Goal: Task Accomplishment & Management: Manage account settings

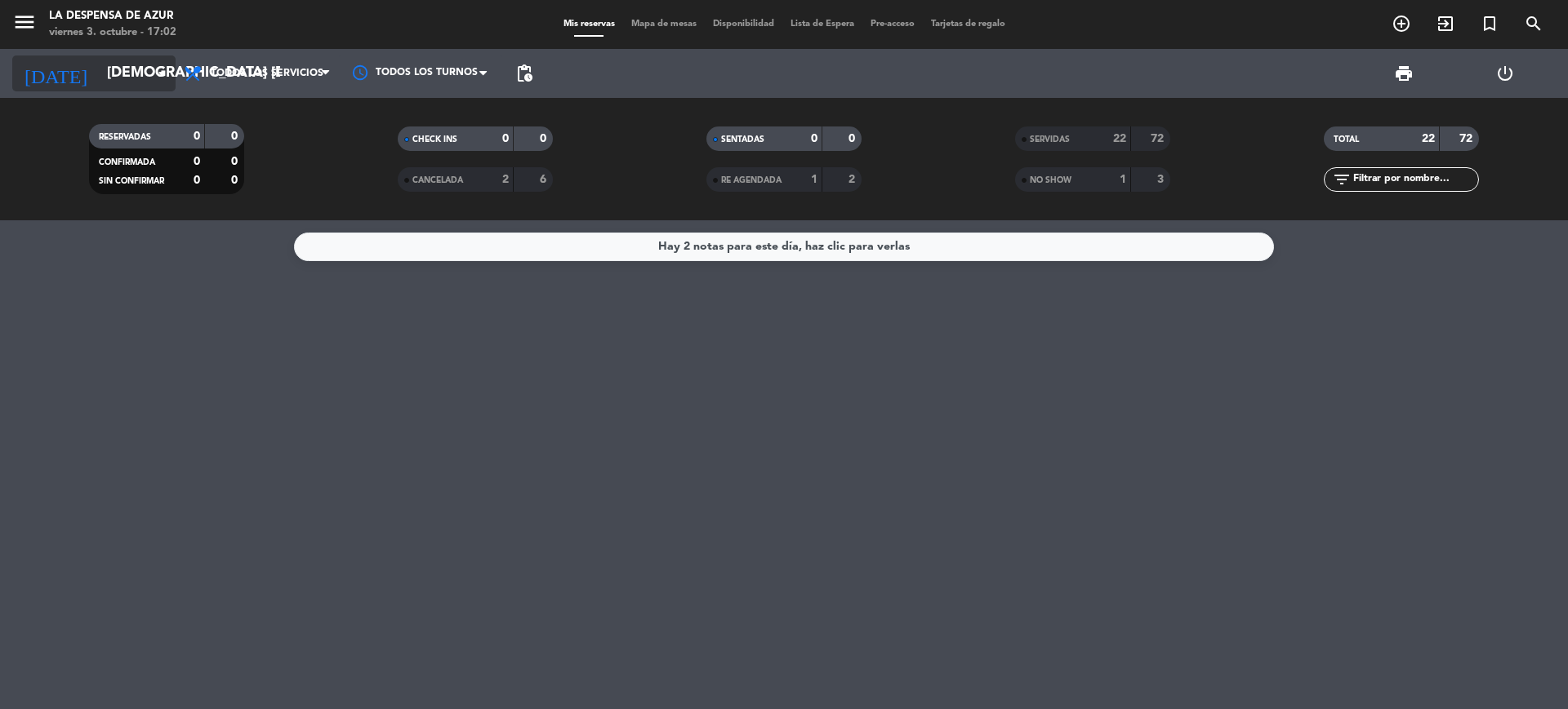
click at [145, 70] on input "[DEMOGRAPHIC_DATA] [DATE]" at bounding box center [193, 74] width 189 height 33
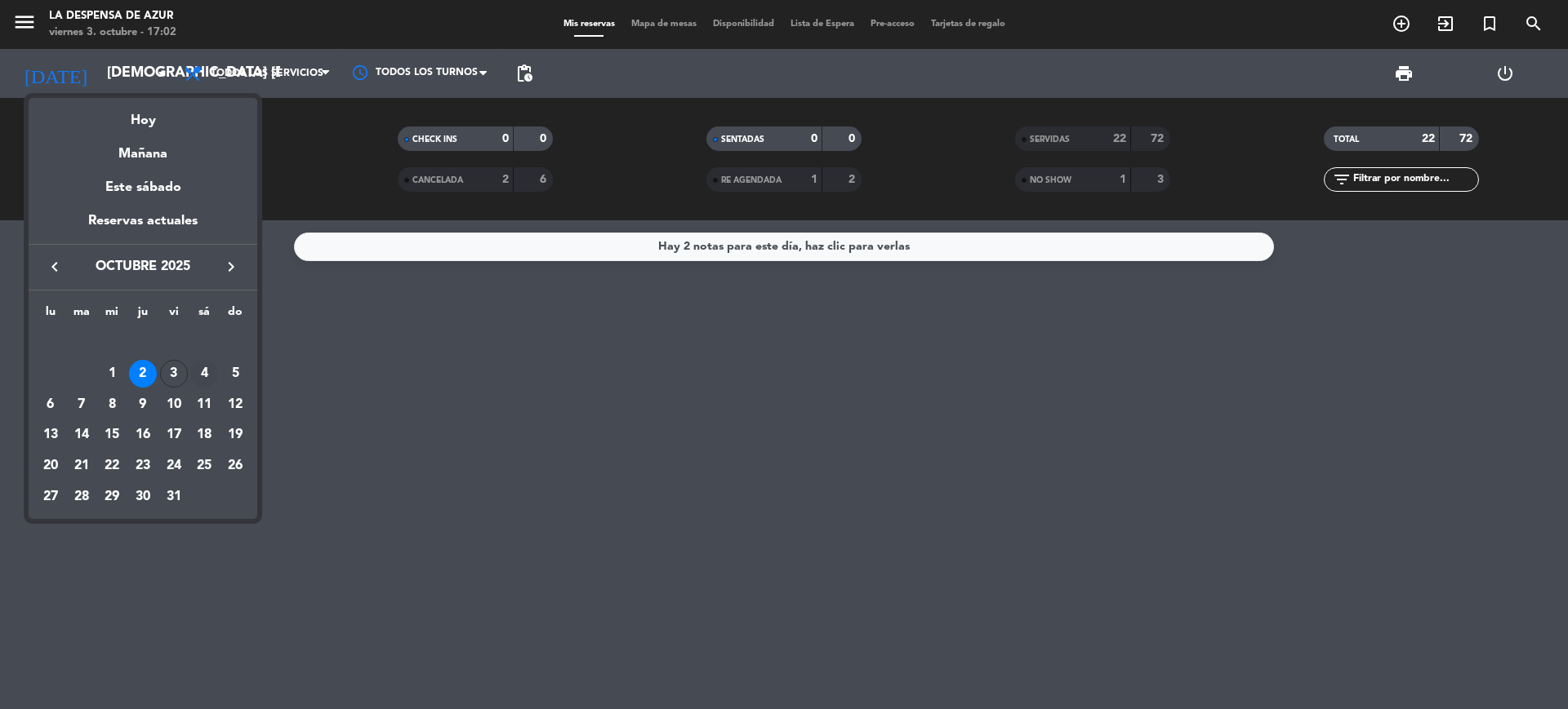
click at [204, 370] on div "4" at bounding box center [204, 374] width 27 height 27
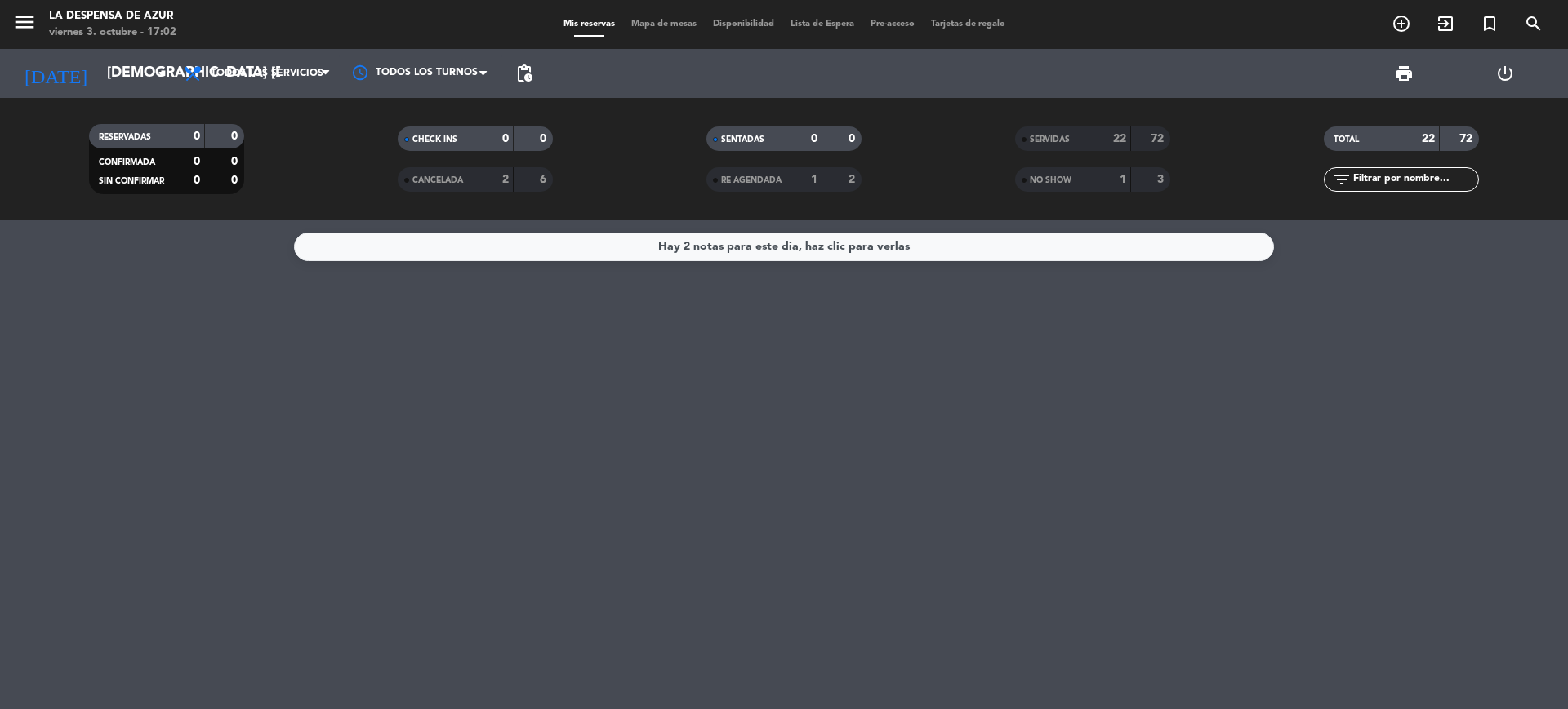
type input "sáb. [DATE]"
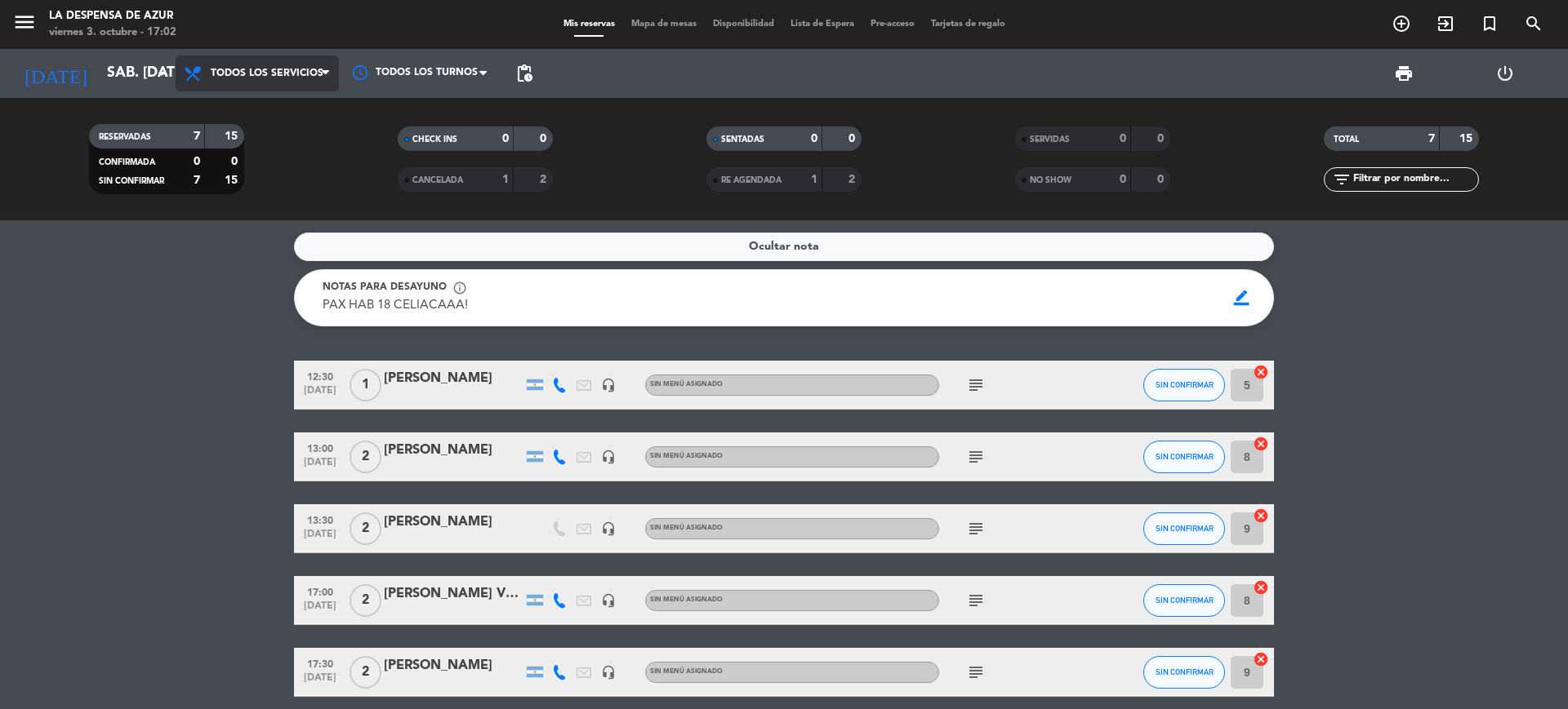
click at [318, 79] on span "Todos los servicios" at bounding box center [257, 73] width 164 height 36
click at [261, 212] on div "menu La Despensa de Azur viernes 3. octubre - 17:02 Mis reservas Mapa de mesas …" at bounding box center [784, 110] width 1568 height 220
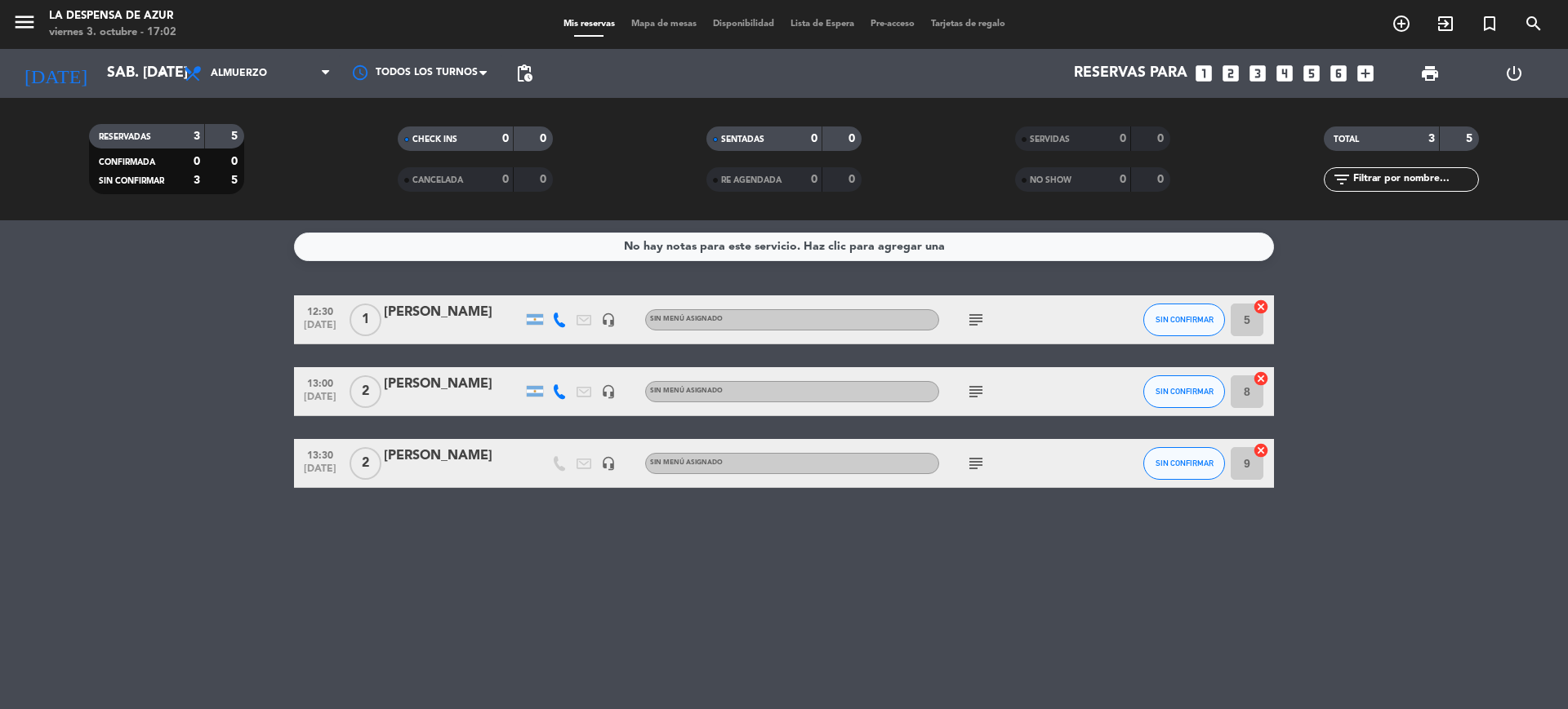
click at [637, 249] on div "No hay notas para este servicio. Haz clic para agregar una" at bounding box center [784, 246] width 321 height 19
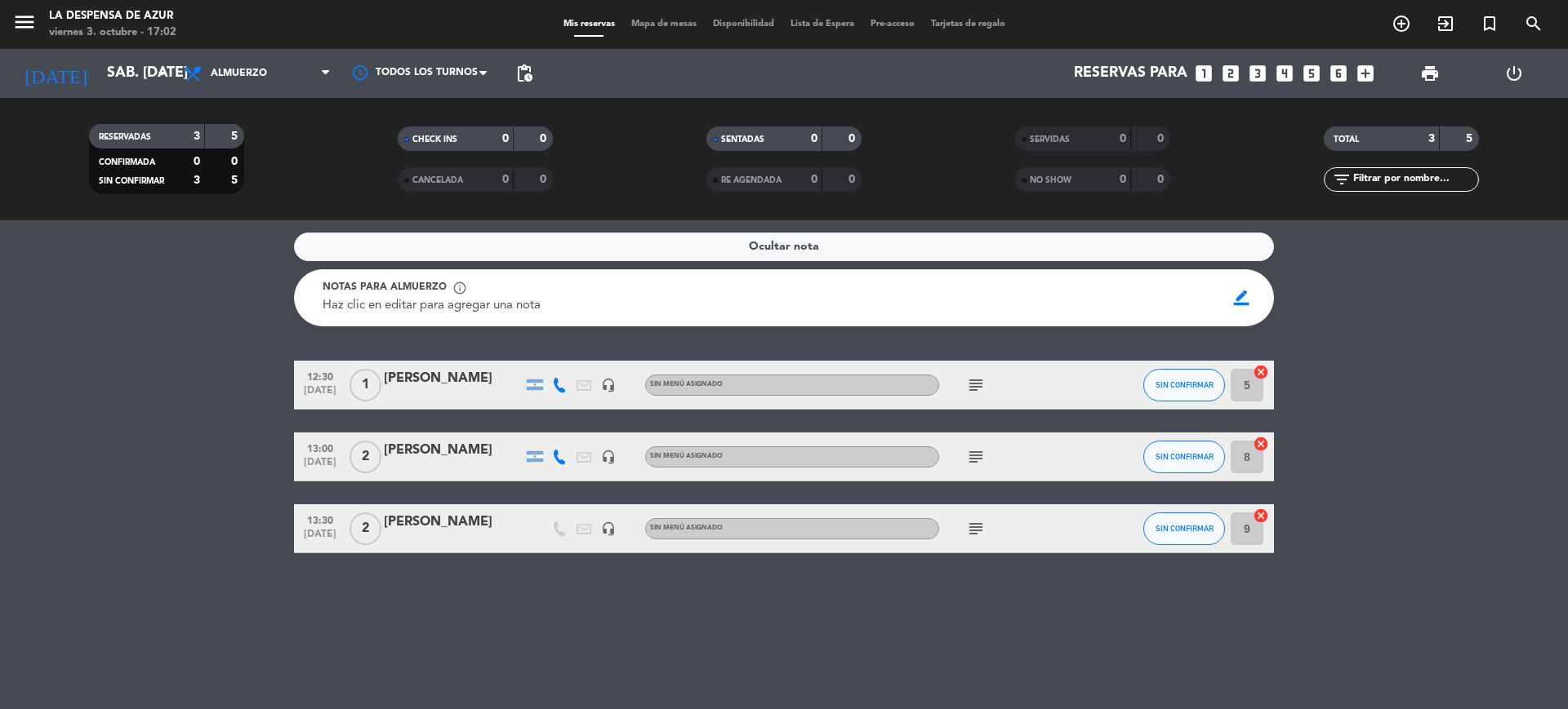
click at [521, 301] on span "Haz clic en editar para agregar una nota" at bounding box center [432, 306] width 218 height 13
click at [1247, 295] on span "border_color" at bounding box center [1242, 298] width 32 height 31
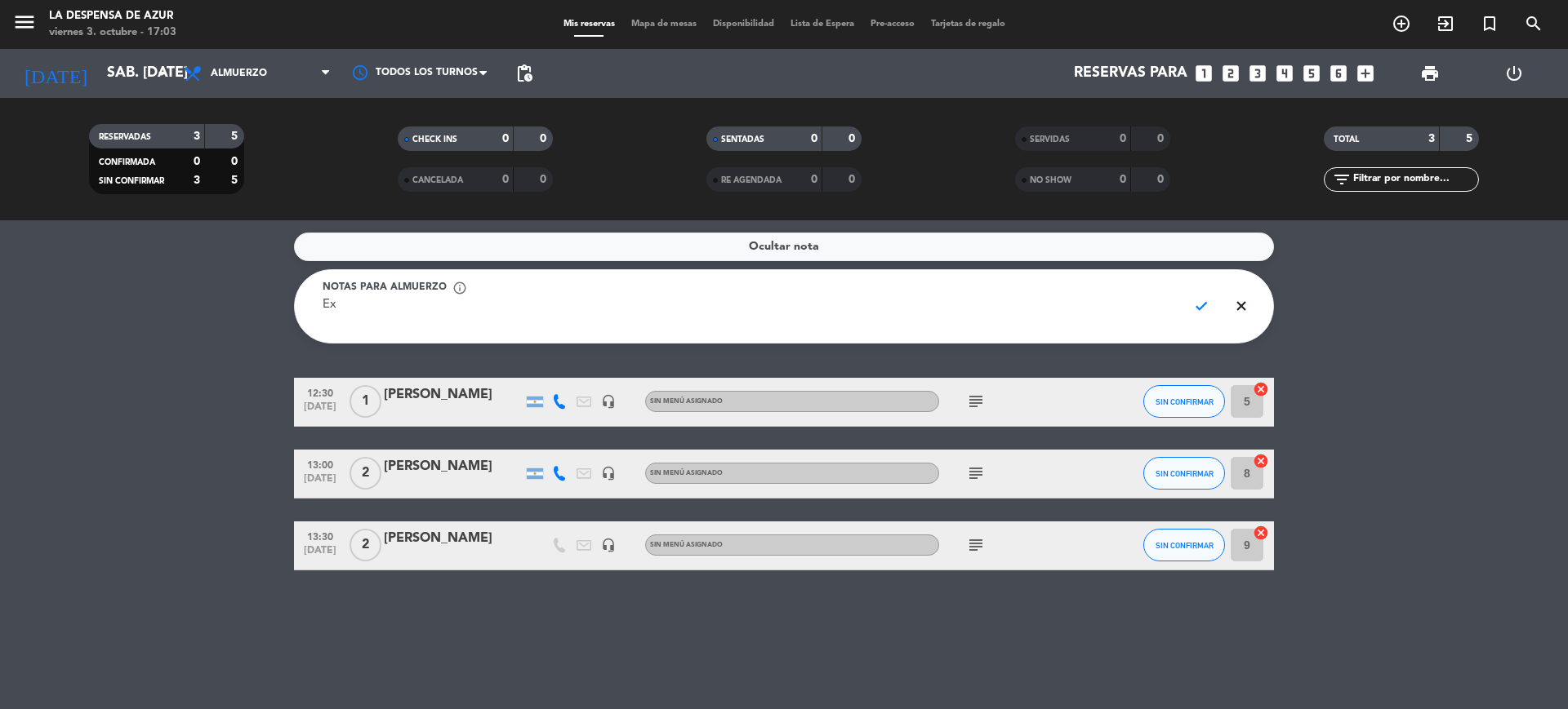
type textarea "E"
type textarea "13.30hs - Exp 360 - [PERSON_NAME]. SIN RESTRICCIONES 14hs - Exp 360 - [PERSON_N…"
click at [662, 302] on textarea "13.30hs - Exp 360 - [PERSON_NAME]. SIN RESTRICCIONES 14hs - Exp 360 - [PERSON_N…" at bounding box center [748, 315] width 852 height 37
click at [1203, 310] on span "check" at bounding box center [1202, 306] width 32 height 31
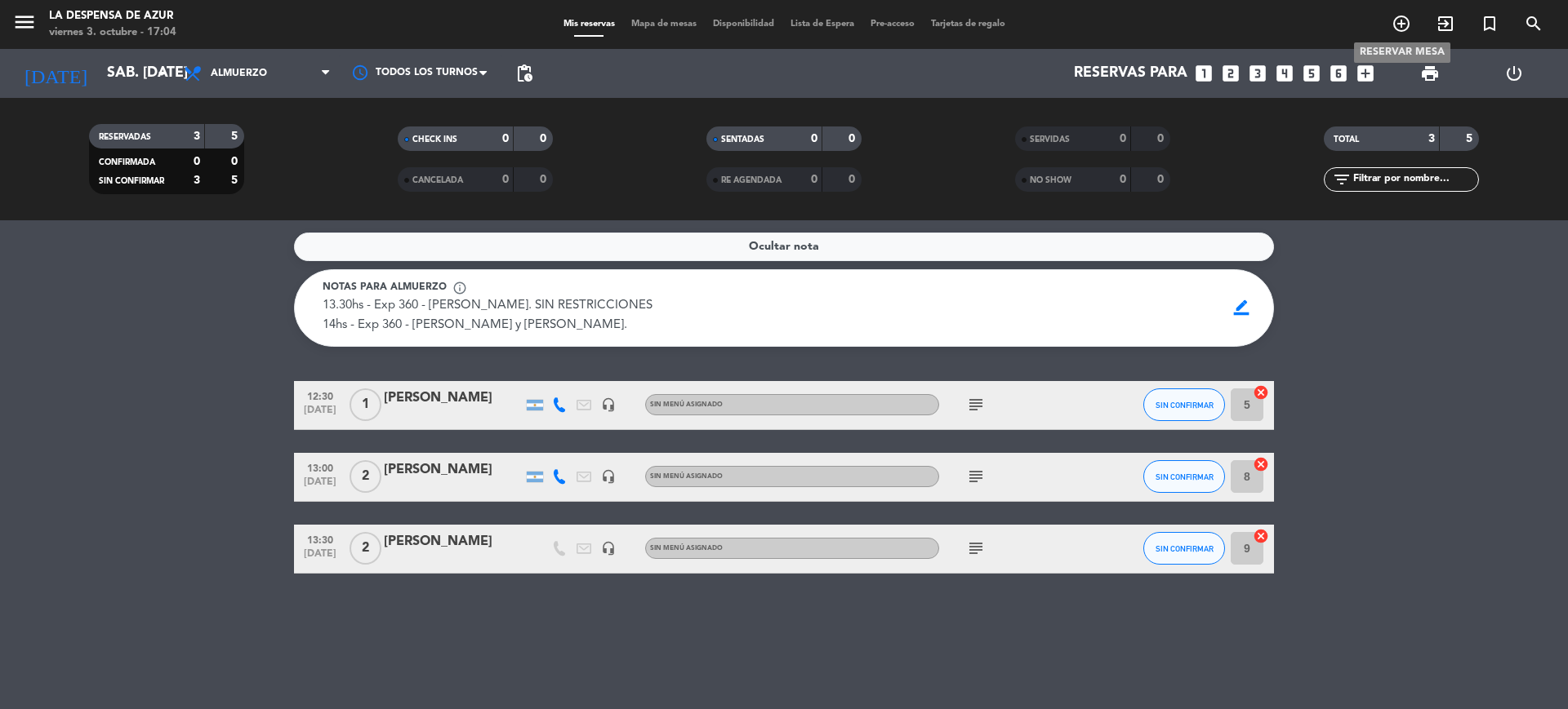
click at [1409, 19] on icon "add_circle_outline" at bounding box center [1401, 23] width 19 height 19
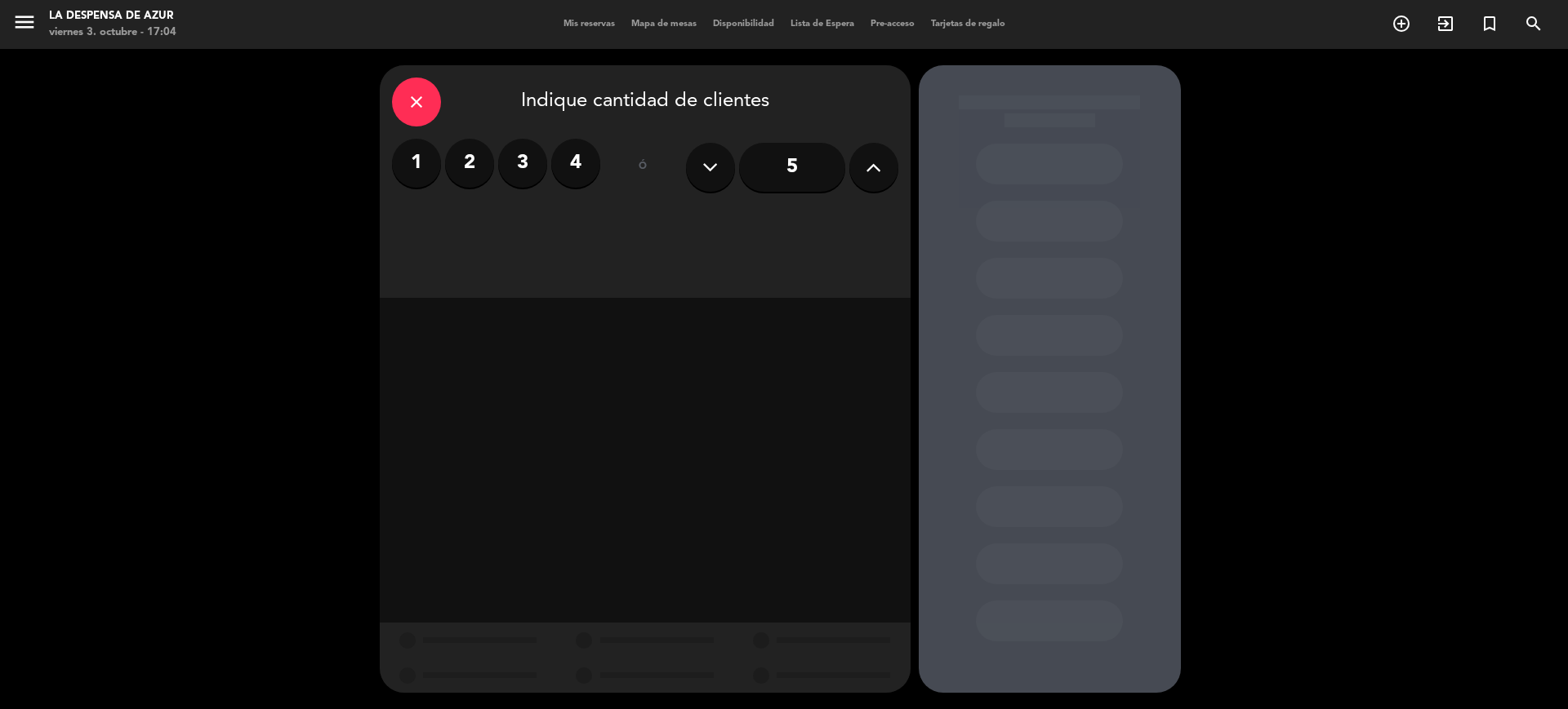
click at [471, 158] on label "2" at bounding box center [470, 163] width 49 height 49
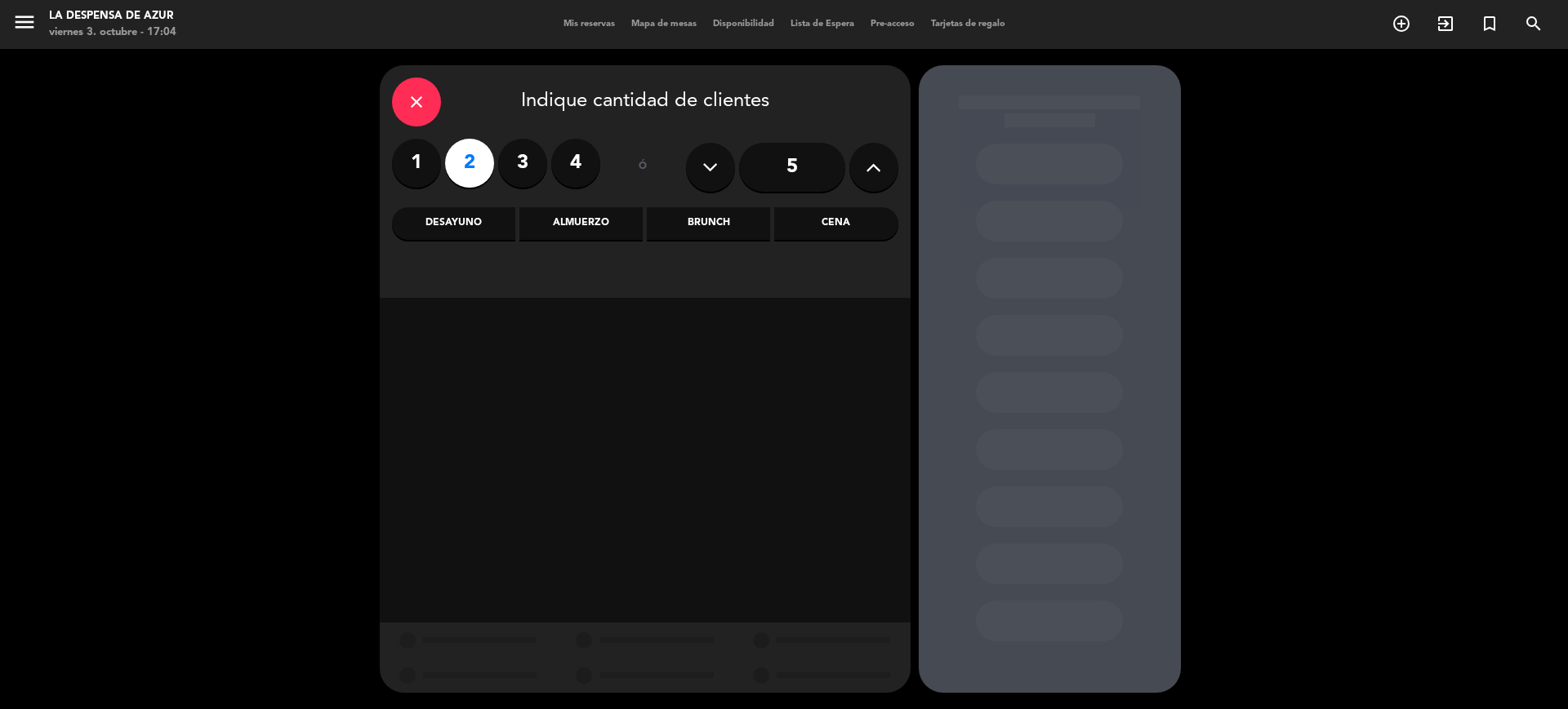
click at [708, 227] on div "Brunch" at bounding box center [708, 224] width 124 height 33
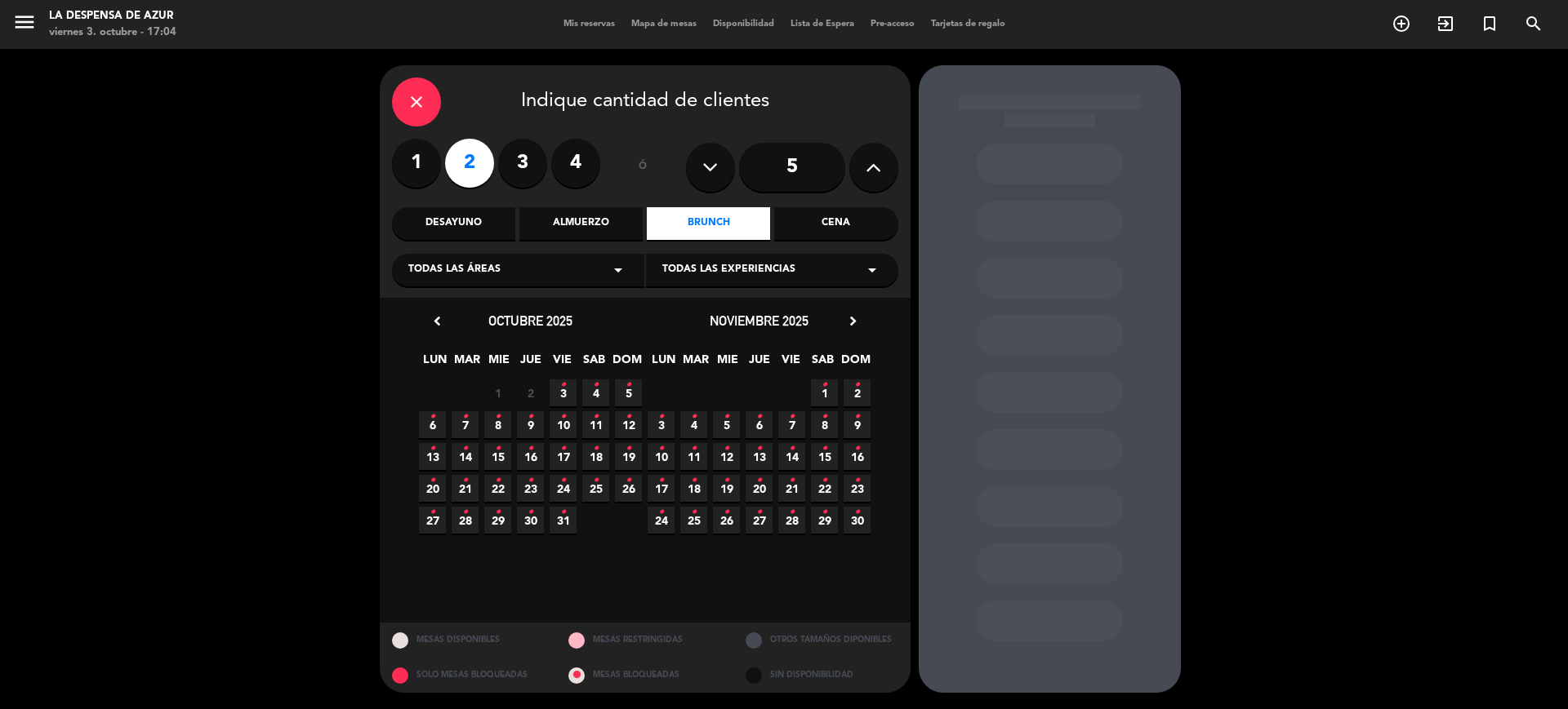
click at [593, 394] on icon "•" at bounding box center [595, 385] width 6 height 26
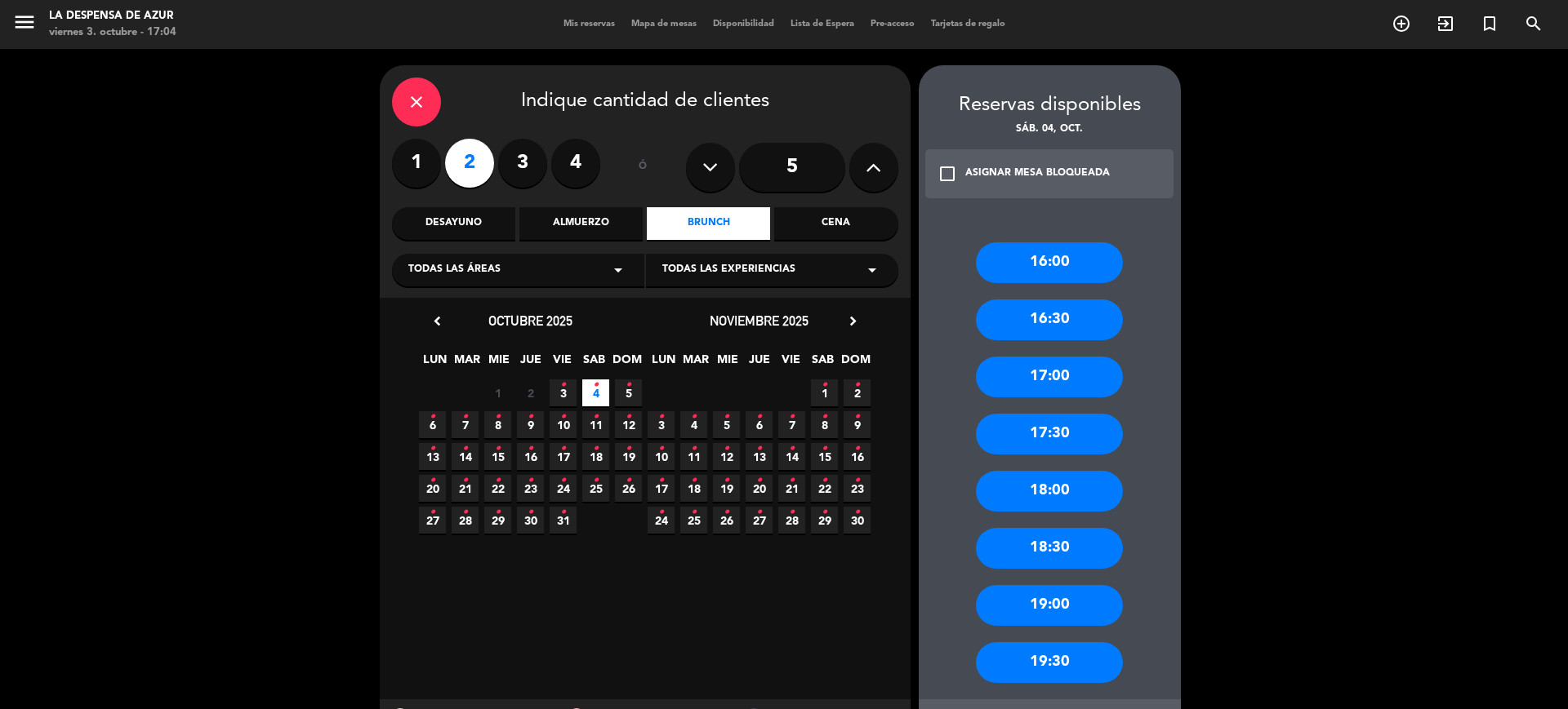
click at [1071, 448] on div "17:30" at bounding box center [1049, 434] width 147 height 41
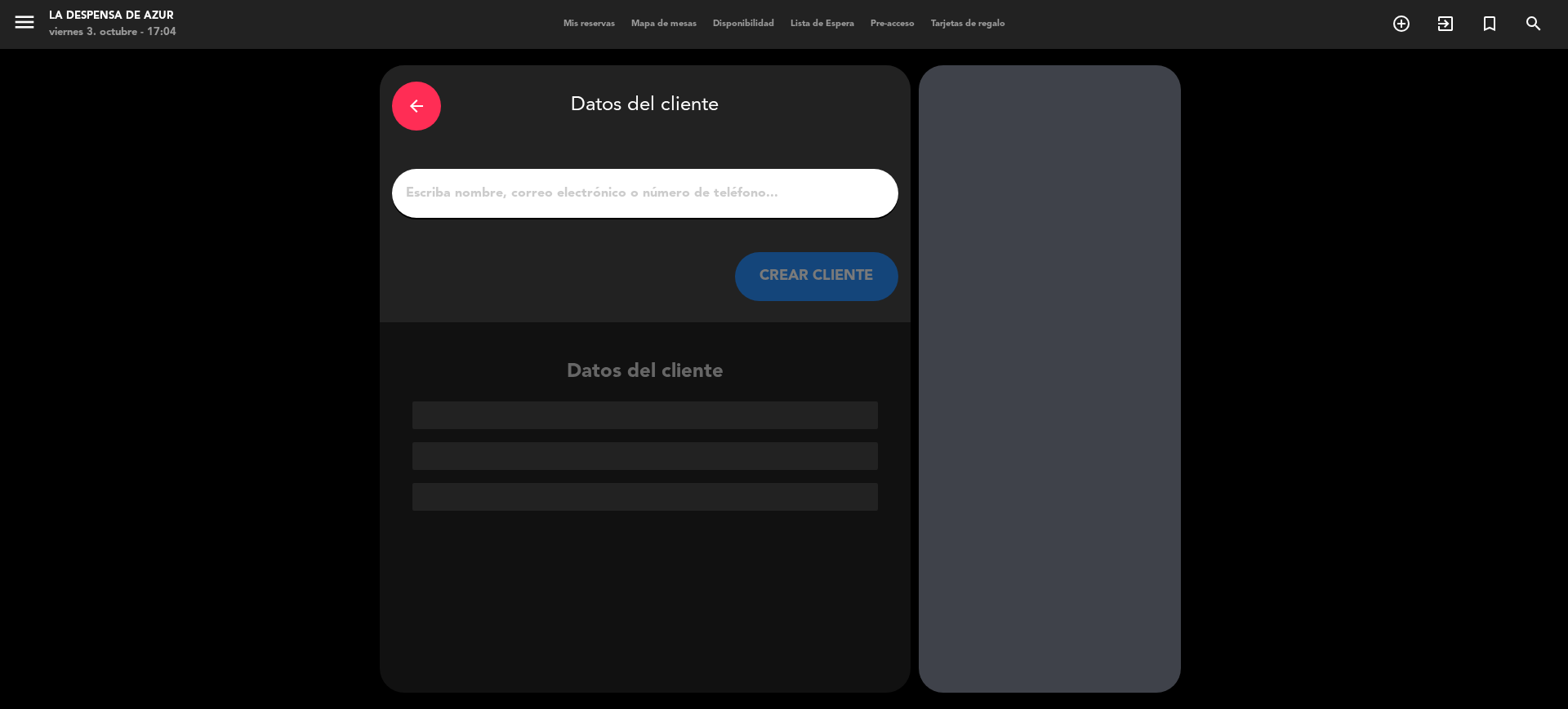
click at [535, 192] on input "1" at bounding box center [645, 193] width 481 height 22
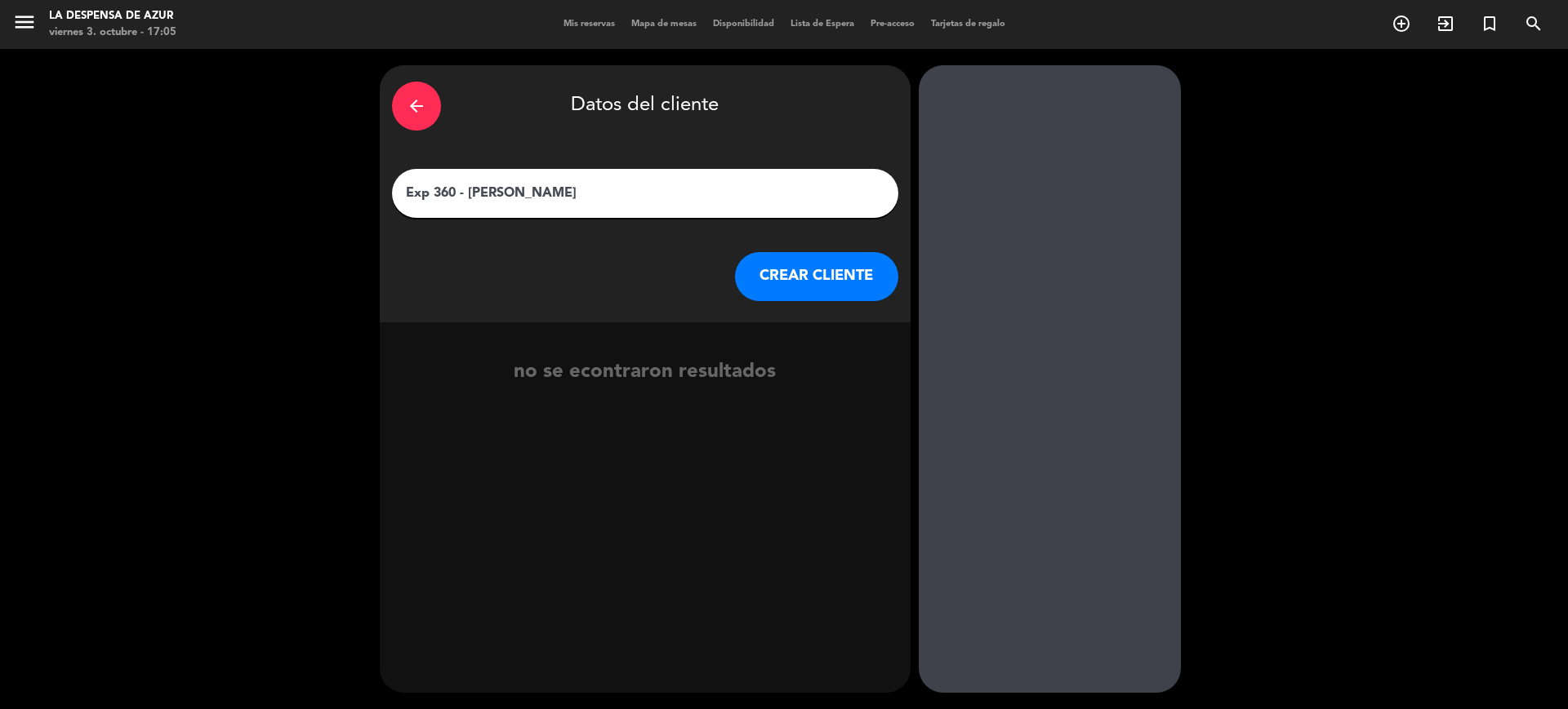
type input "Exp 360 - [PERSON_NAME]"
click at [814, 258] on button "CREAR CLIENTE" at bounding box center [817, 277] width 164 height 49
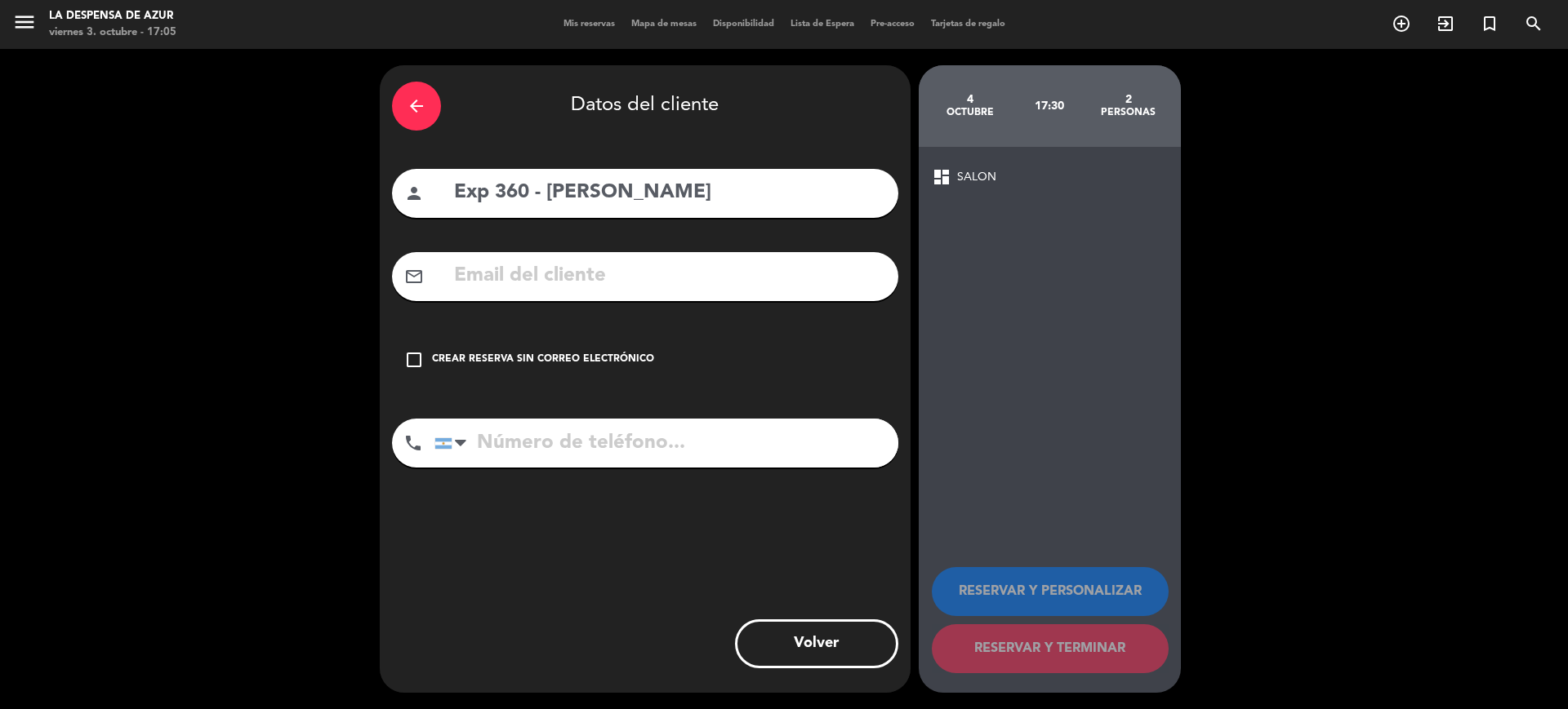
click at [415, 355] on icon "check_box_outline_blank" at bounding box center [414, 359] width 19 height 19
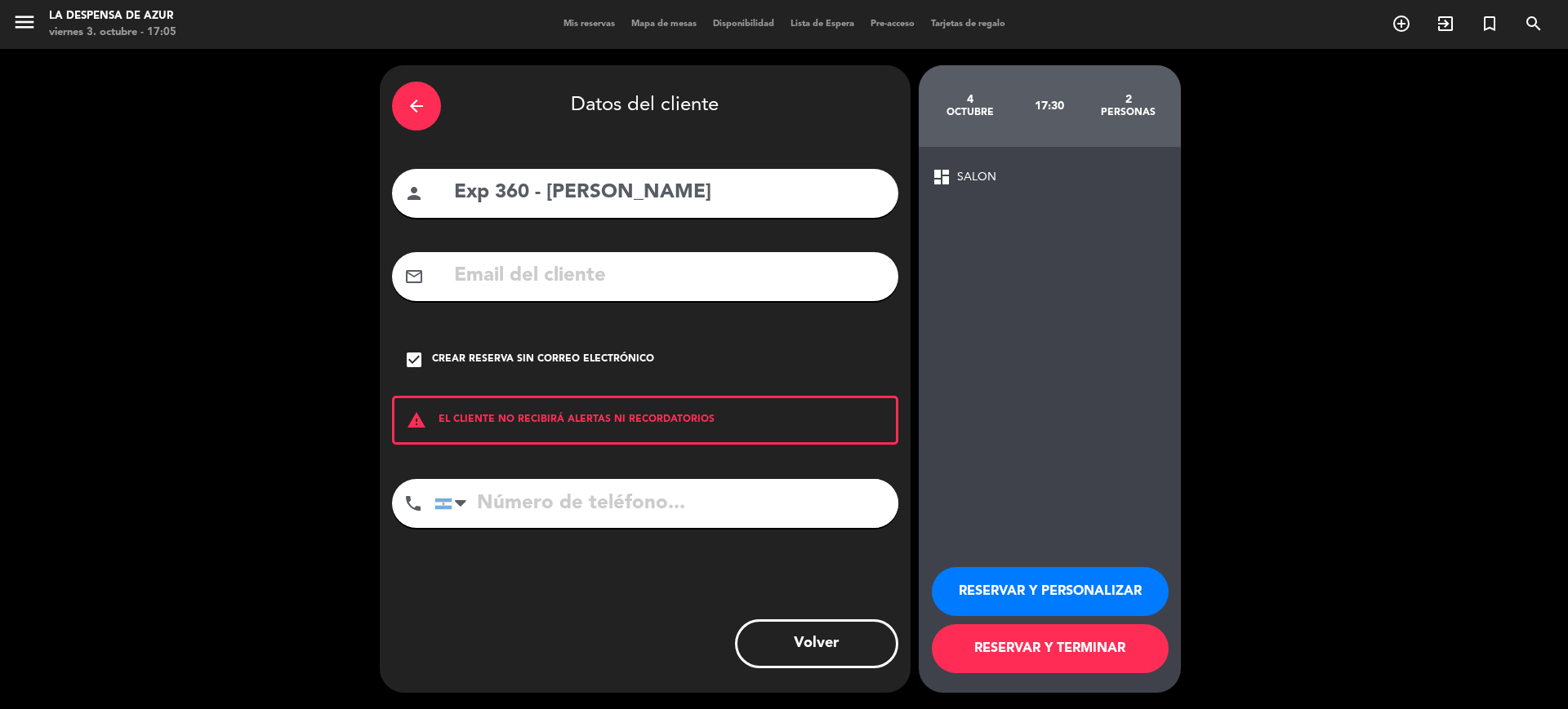
click at [512, 505] on input "tel" at bounding box center [667, 504] width 464 height 49
paste input "[PHONE_NUMBER]"
type input "[PHONE_NUMBER]"
click at [1105, 576] on button "RESERVAR Y PERSONALIZAR" at bounding box center [1050, 591] width 237 height 49
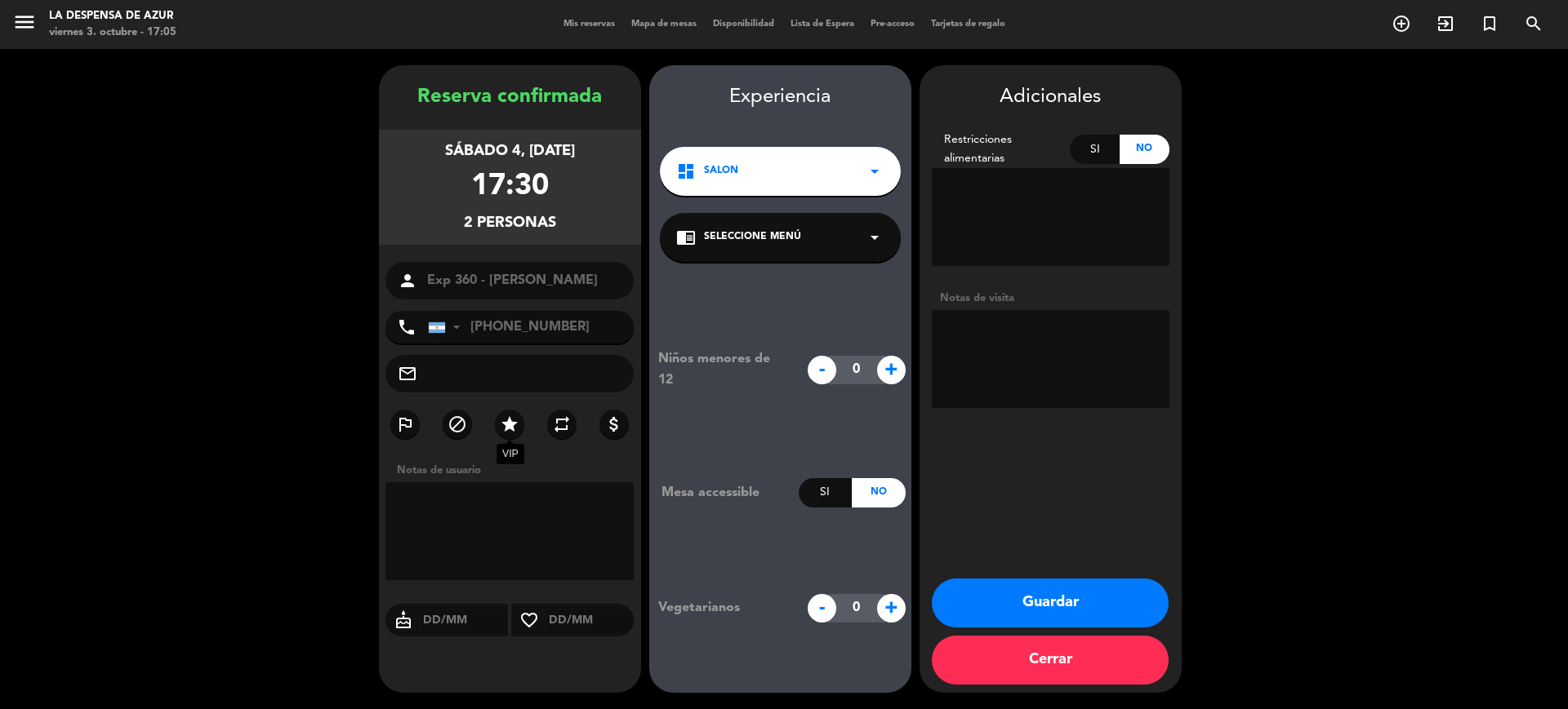
click at [517, 423] on icon "star" at bounding box center [510, 425] width 19 height 19
click at [1092, 162] on div "Si" at bounding box center [1094, 149] width 50 height 29
click at [1028, 191] on textarea at bounding box center [1051, 217] width 238 height 98
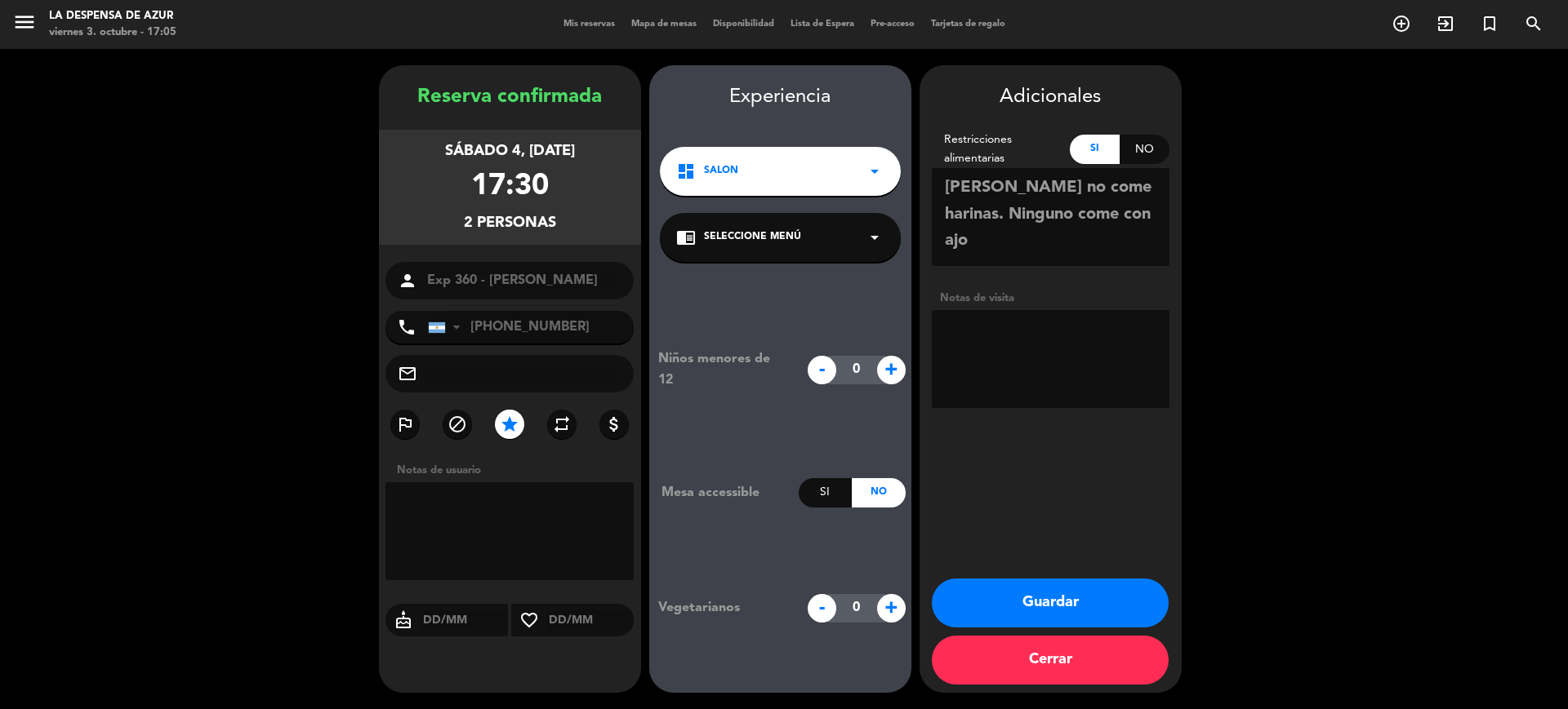
type textarea "[PERSON_NAME] no come harinas. Ninguno come con ajo"
click at [1034, 338] on textarea at bounding box center [1051, 358] width 238 height 98
type textarea "Salen del Spa a las 17hs"
click at [1037, 585] on button "Guardar" at bounding box center [1050, 603] width 237 height 49
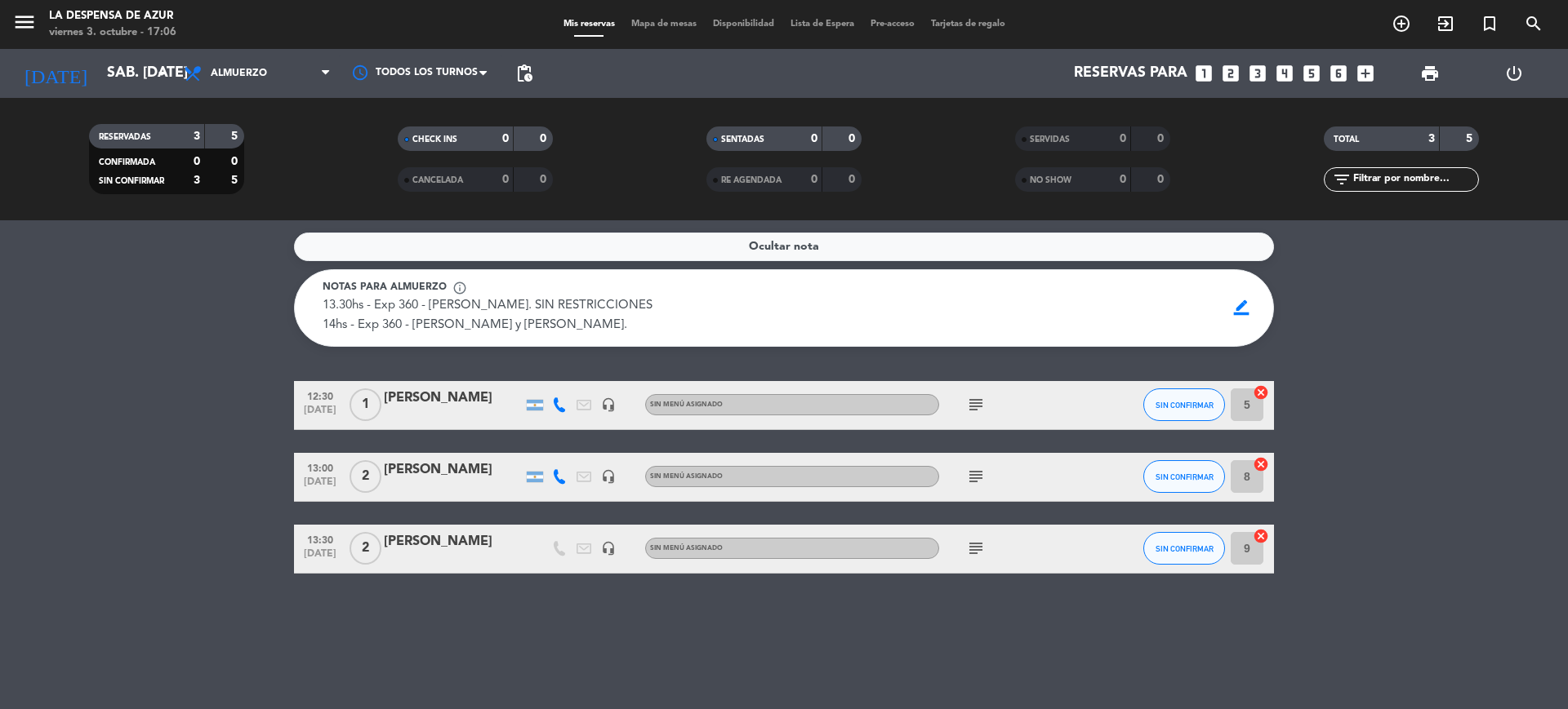
click at [294, 74] on span "Almuerzo" at bounding box center [257, 73] width 164 height 36
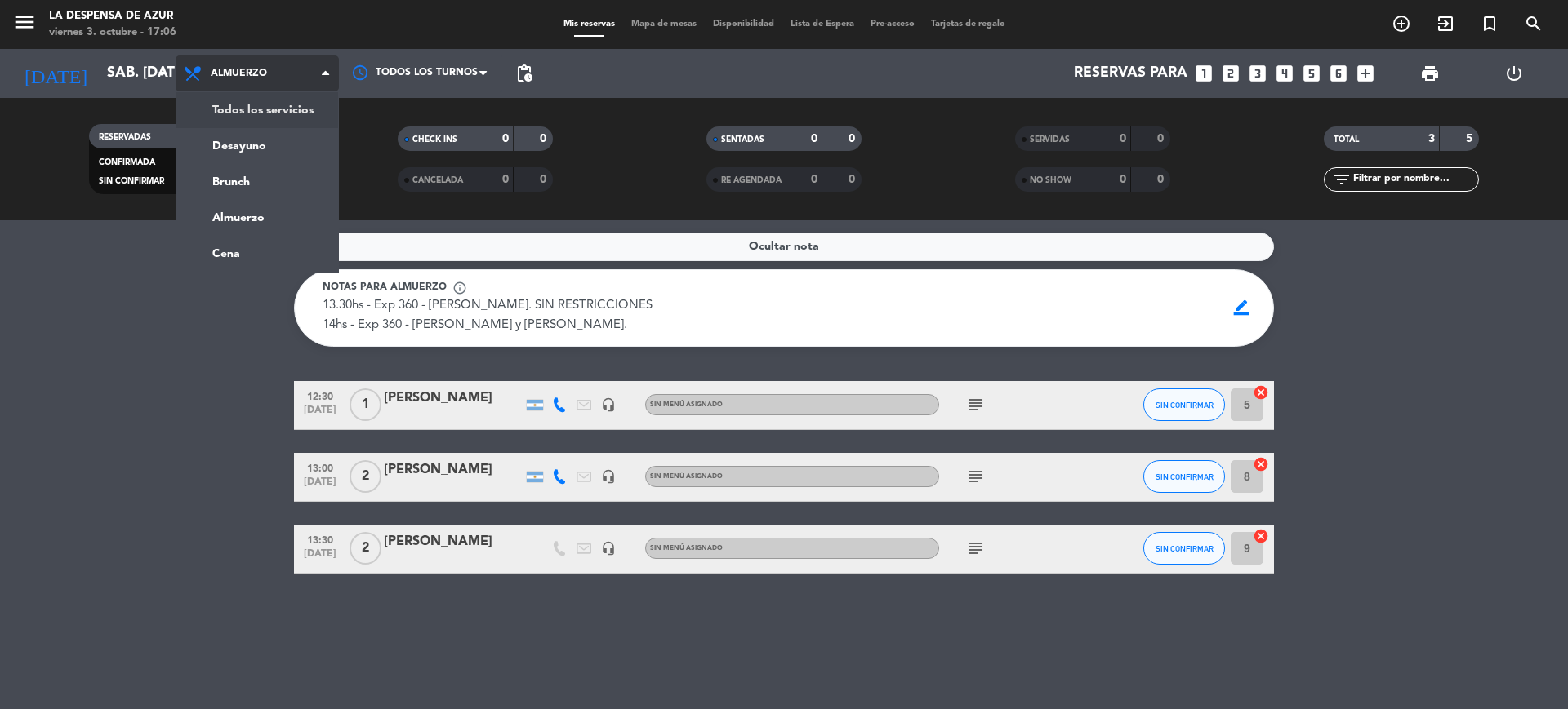
click at [283, 77] on span "Almuerzo" at bounding box center [257, 73] width 164 height 36
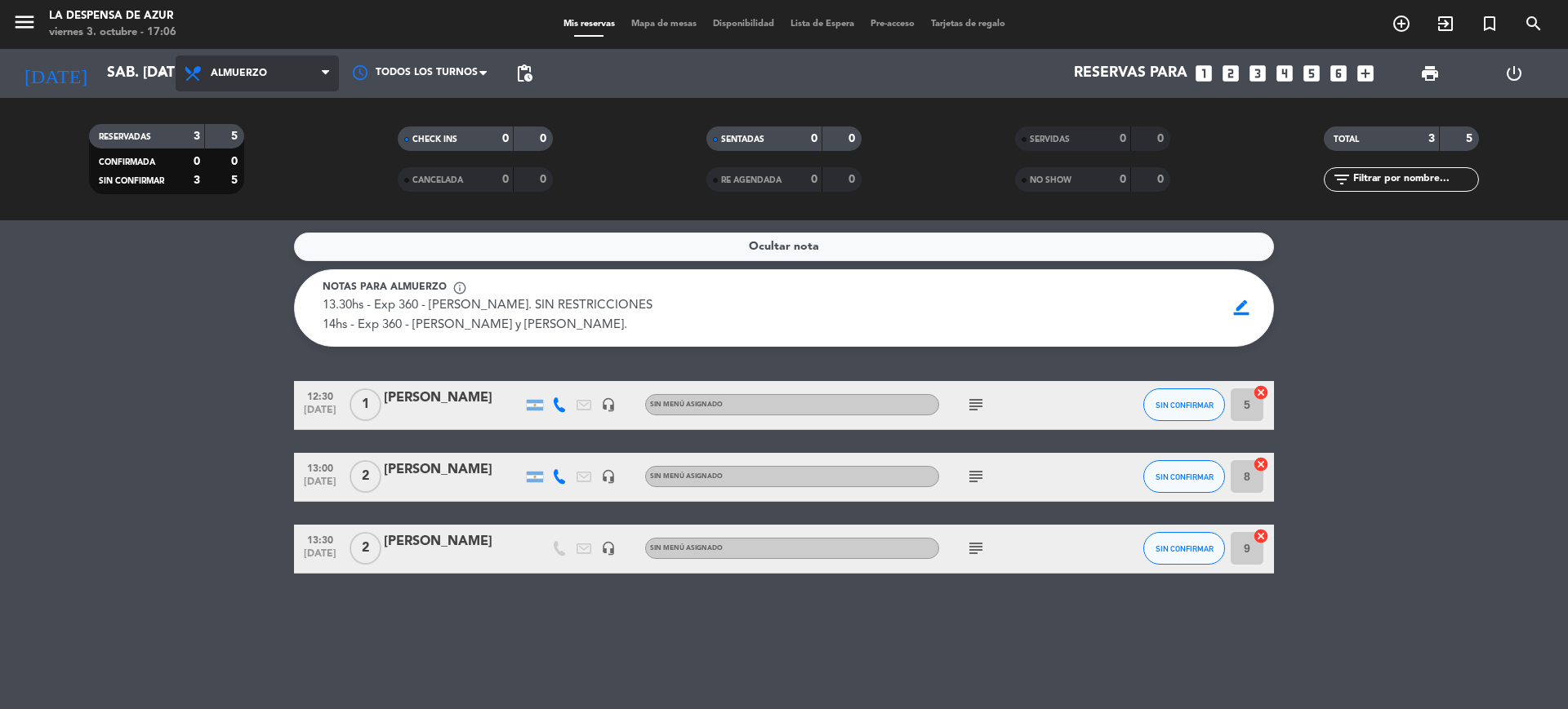
click at [312, 77] on span "Almuerzo" at bounding box center [257, 73] width 164 height 36
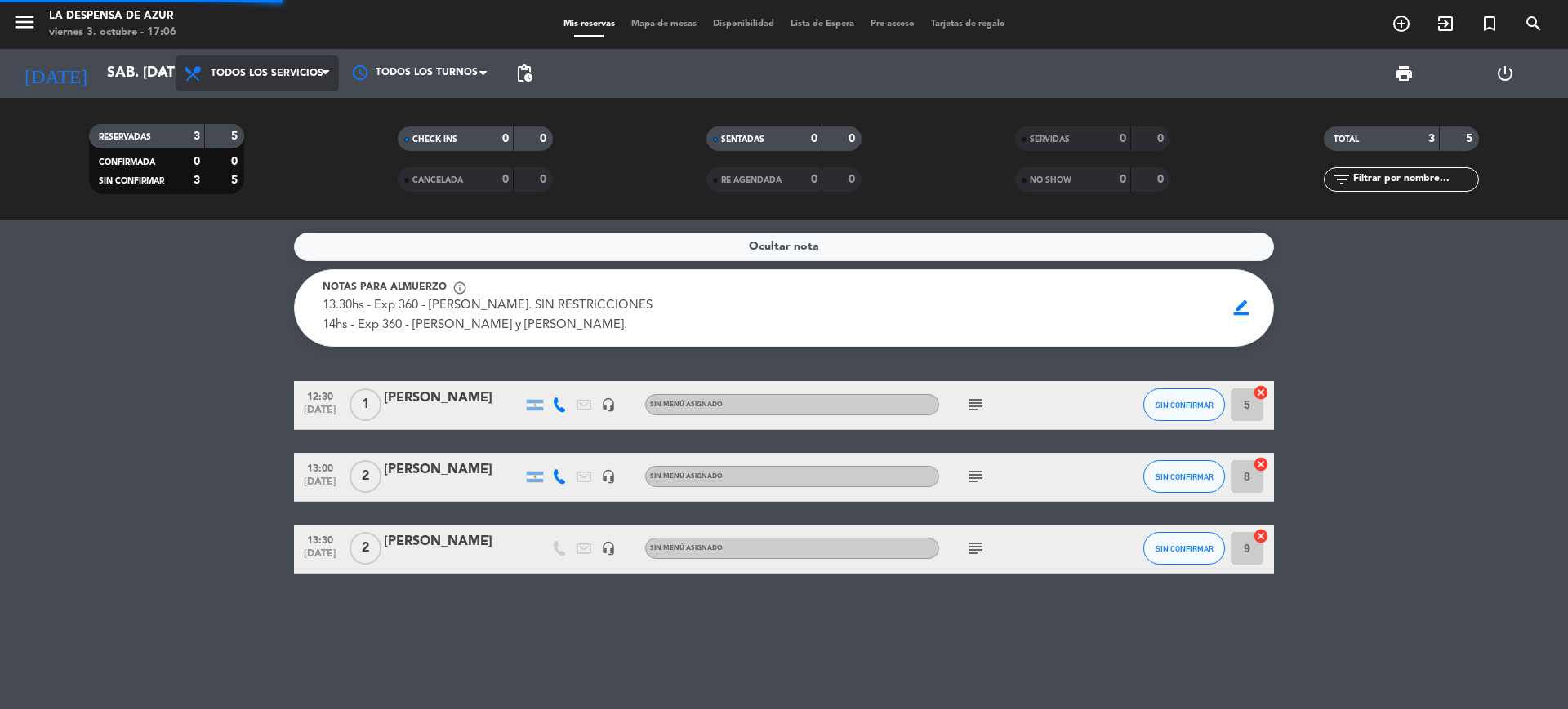
click at [296, 116] on div "menu La Despensa de Azur viernes 3. octubre - 17:06 Mis reservas Mapa de mesas …" at bounding box center [784, 110] width 1568 height 220
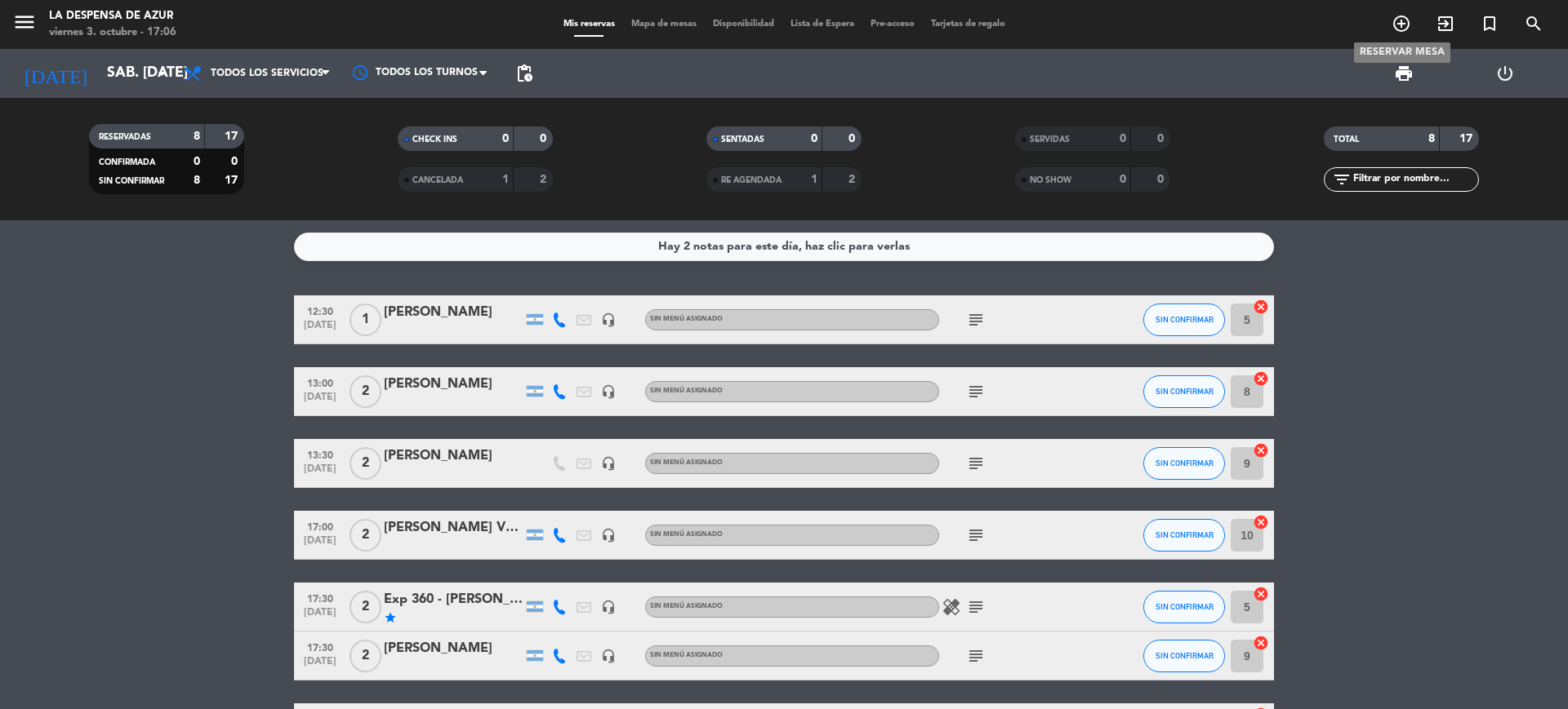
click at [1398, 29] on icon "add_circle_outline" at bounding box center [1401, 23] width 19 height 19
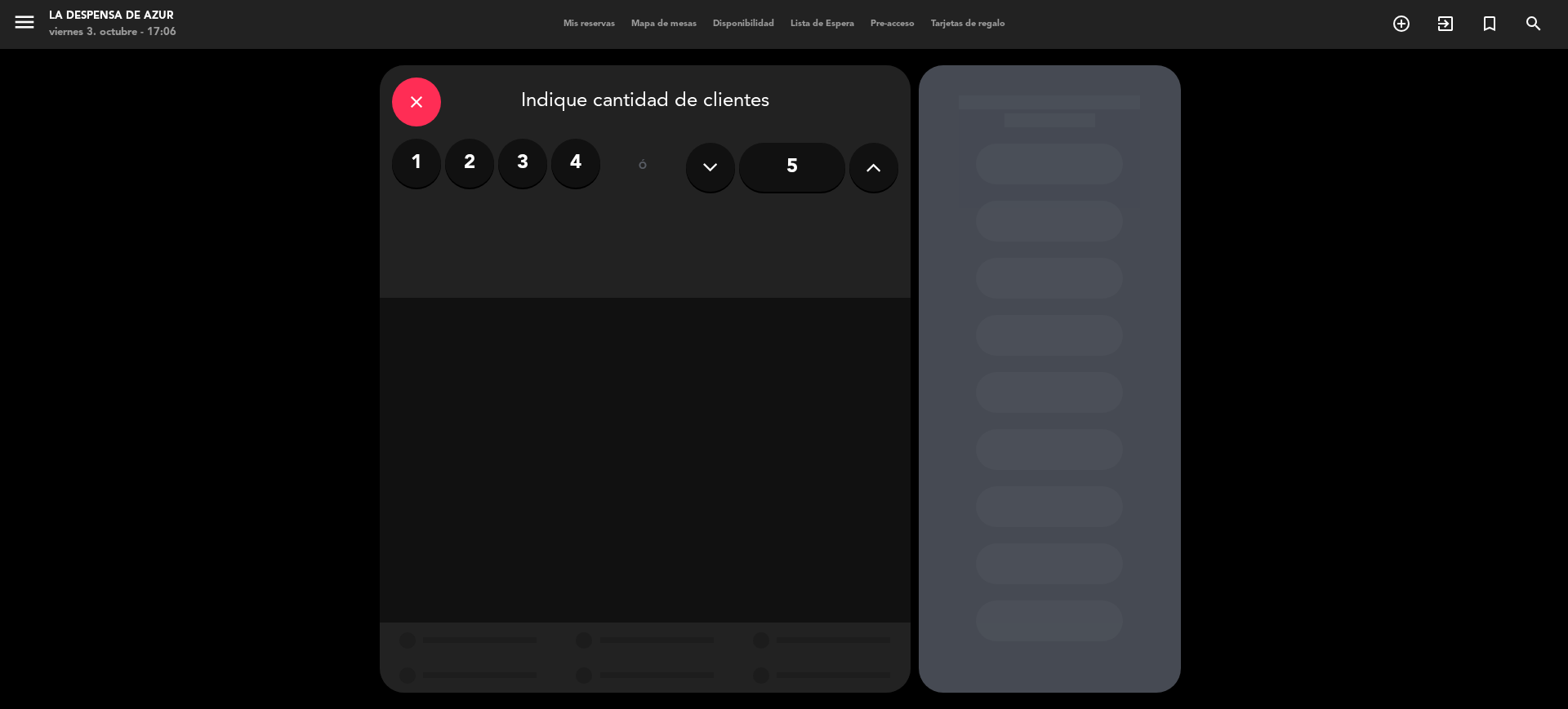
click at [475, 165] on label "2" at bounding box center [470, 163] width 49 height 49
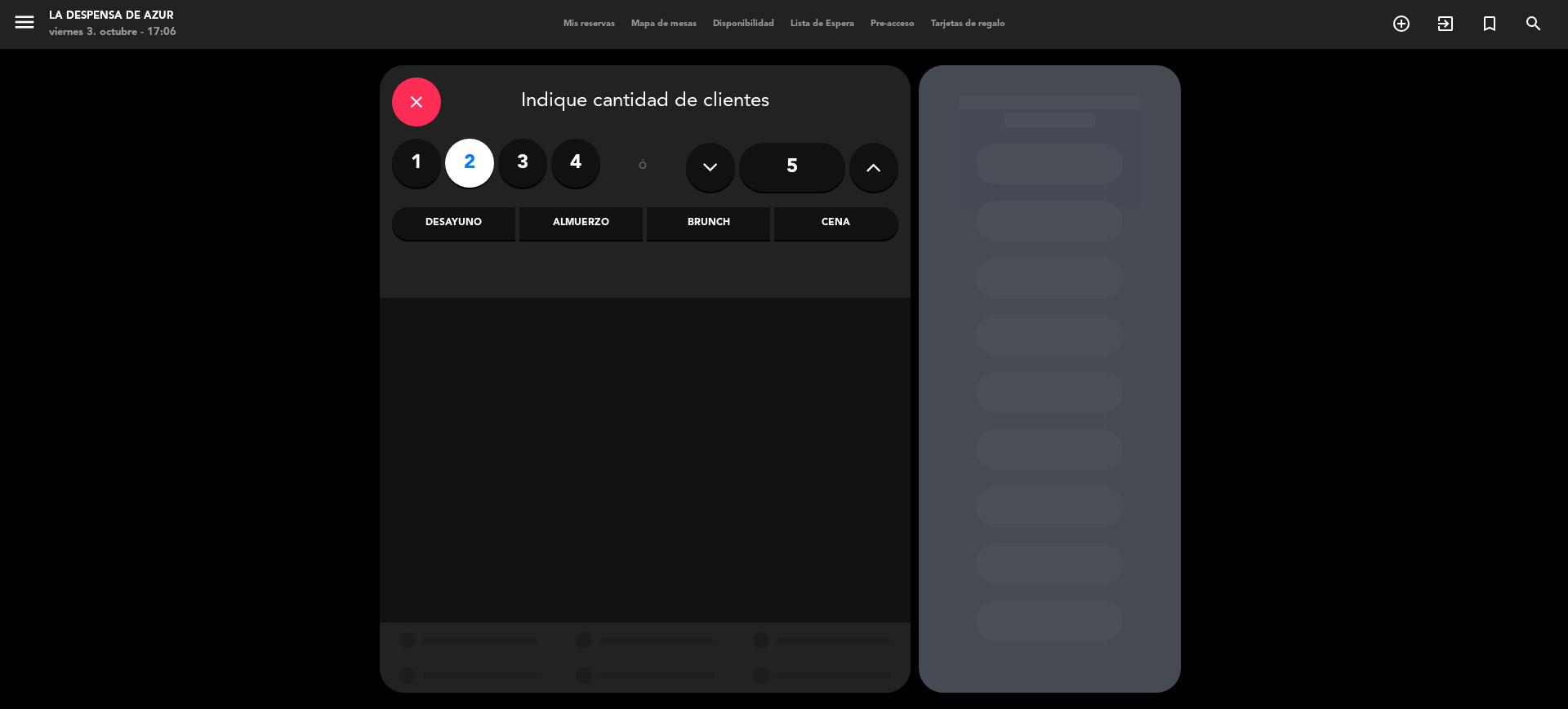
click at [809, 219] on div "Cena" at bounding box center [835, 224] width 124 height 33
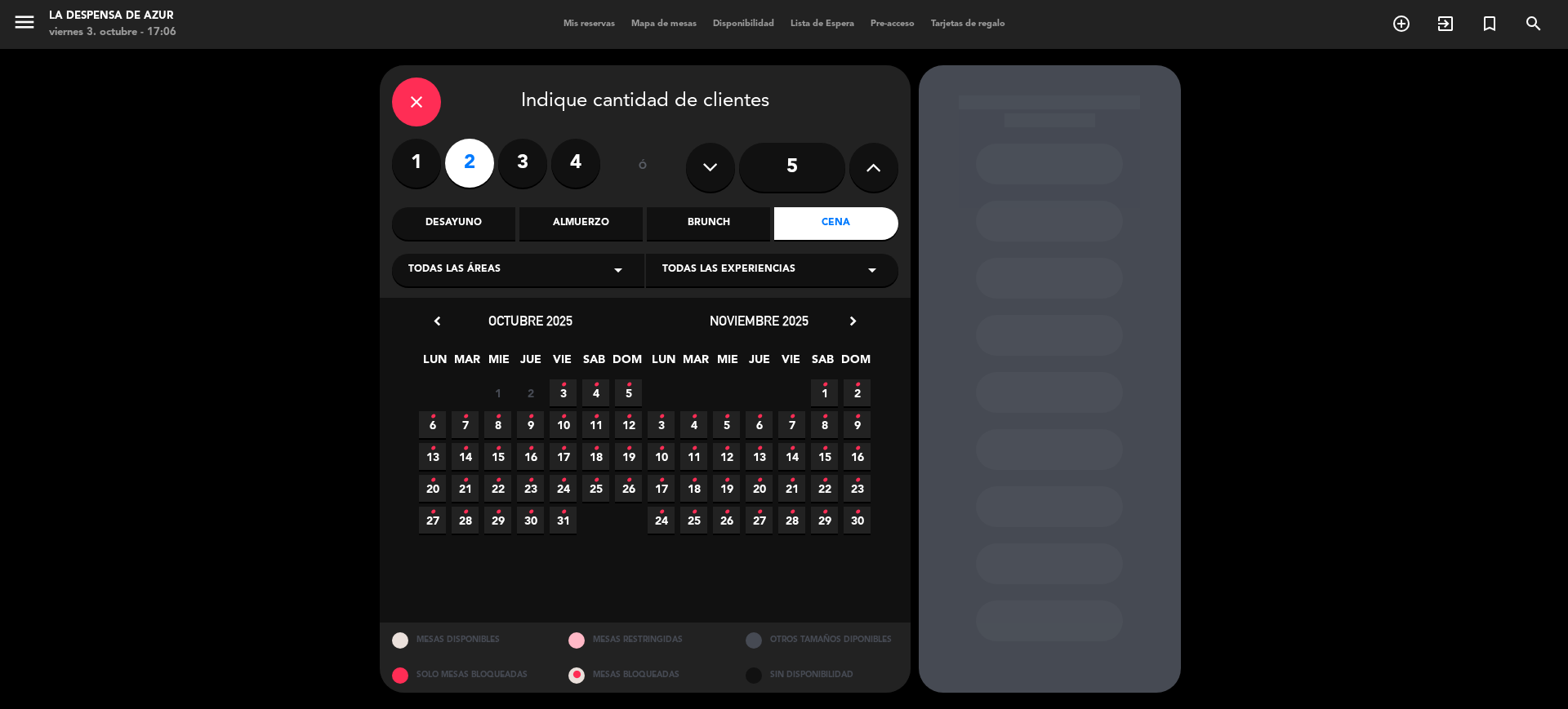
click at [597, 387] on icon "•" at bounding box center [595, 385] width 6 height 26
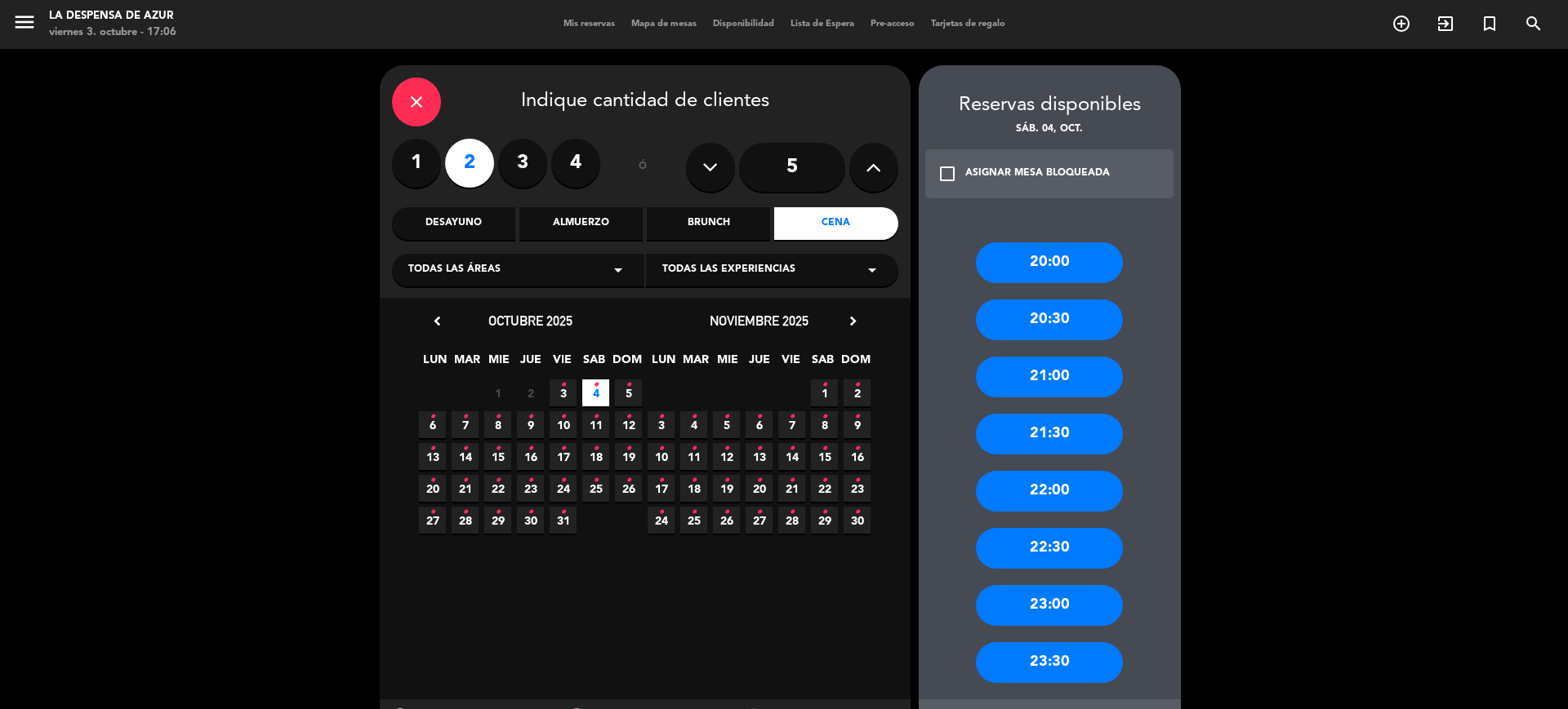
click at [1052, 422] on div "21:30" at bounding box center [1049, 434] width 147 height 41
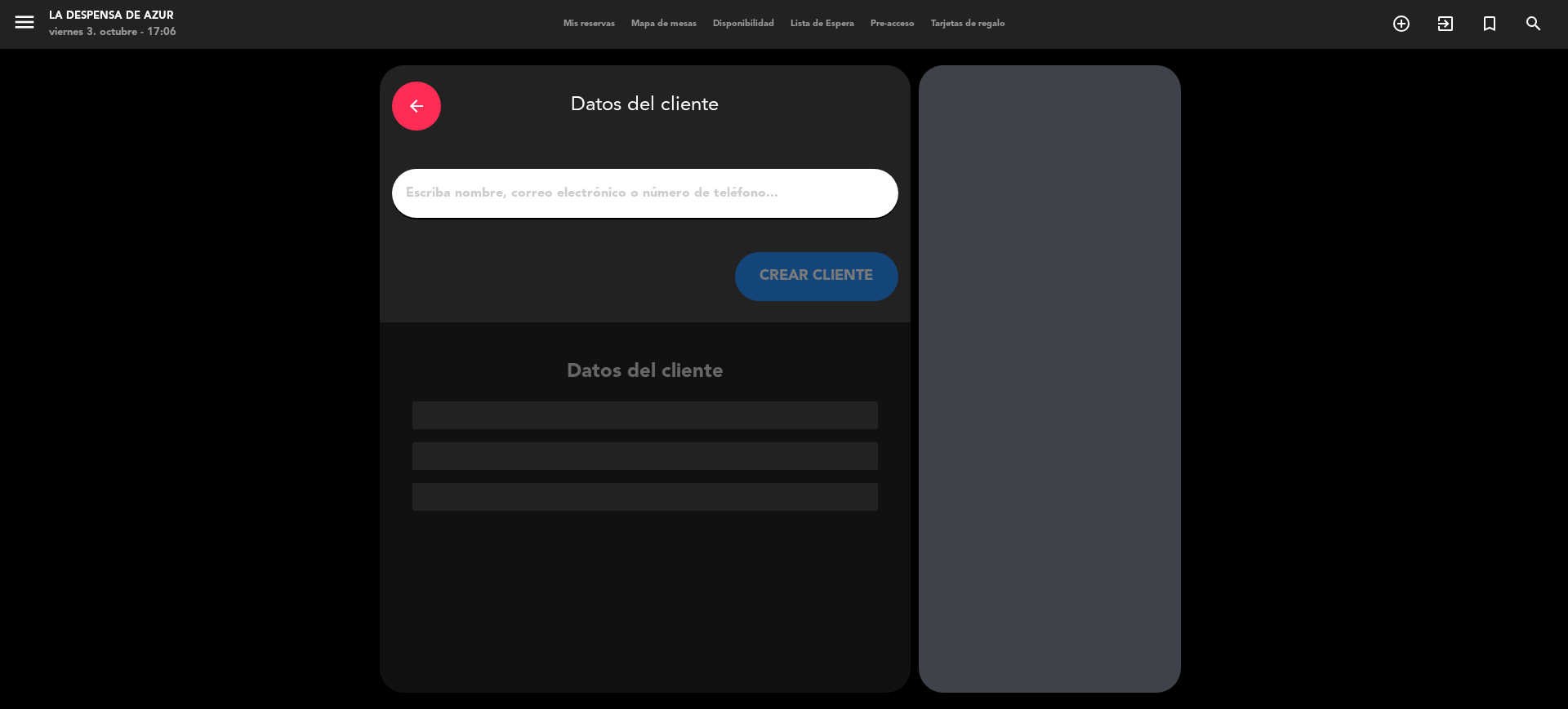
click at [562, 201] on input "1" at bounding box center [645, 193] width 481 height 22
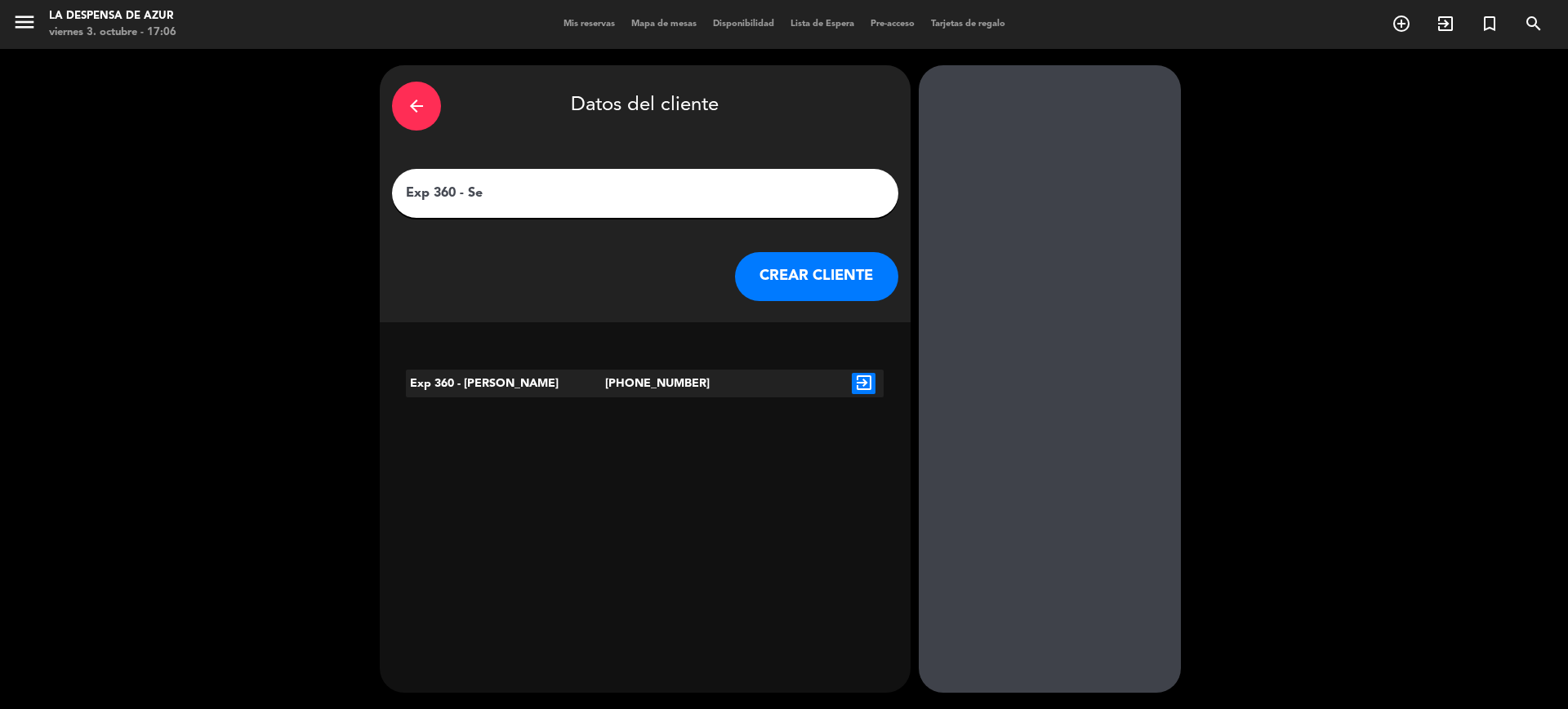
type input "Exp 360 - Se"
click at [867, 380] on icon "exit_to_app" at bounding box center [863, 384] width 23 height 21
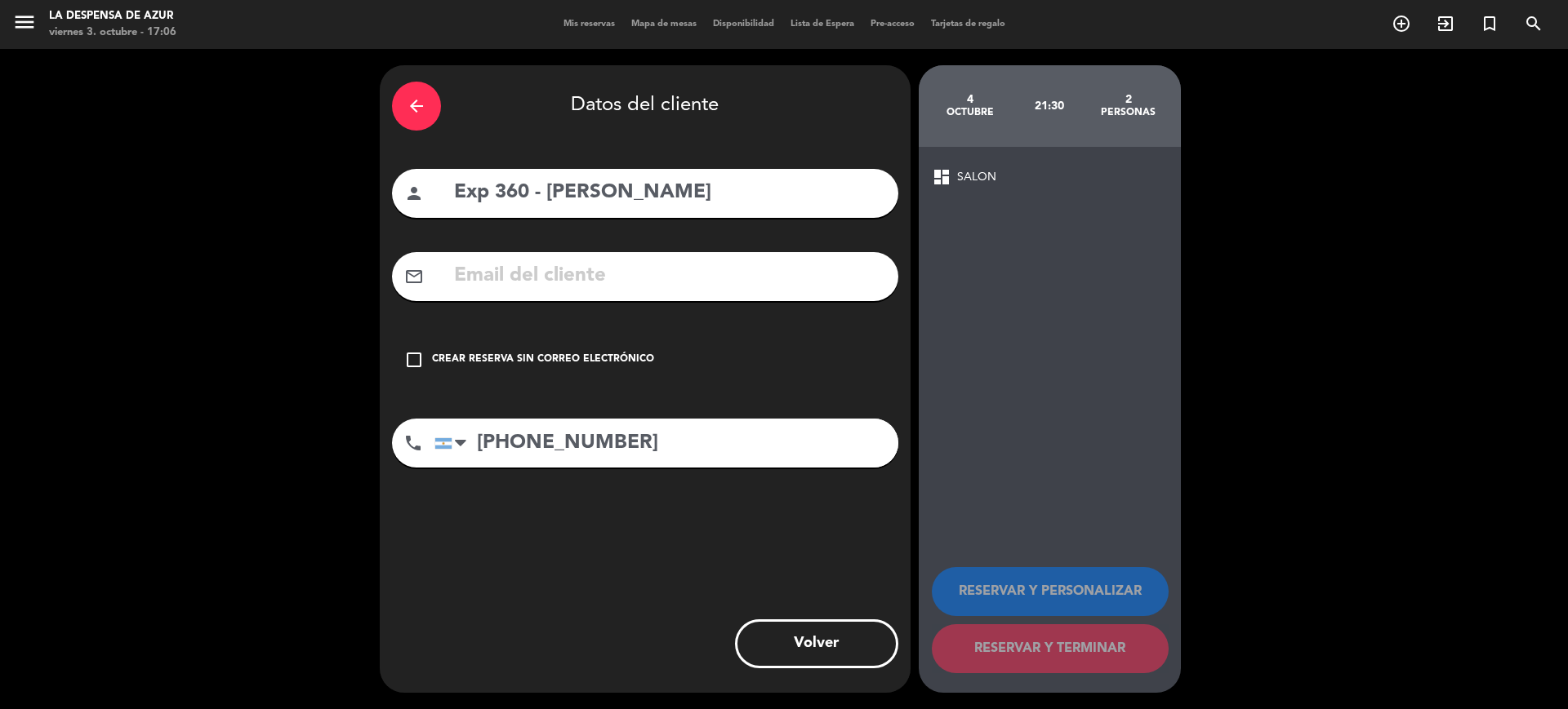
click at [486, 354] on div "Crear reserva sin correo electrónico" at bounding box center [543, 359] width 222 height 17
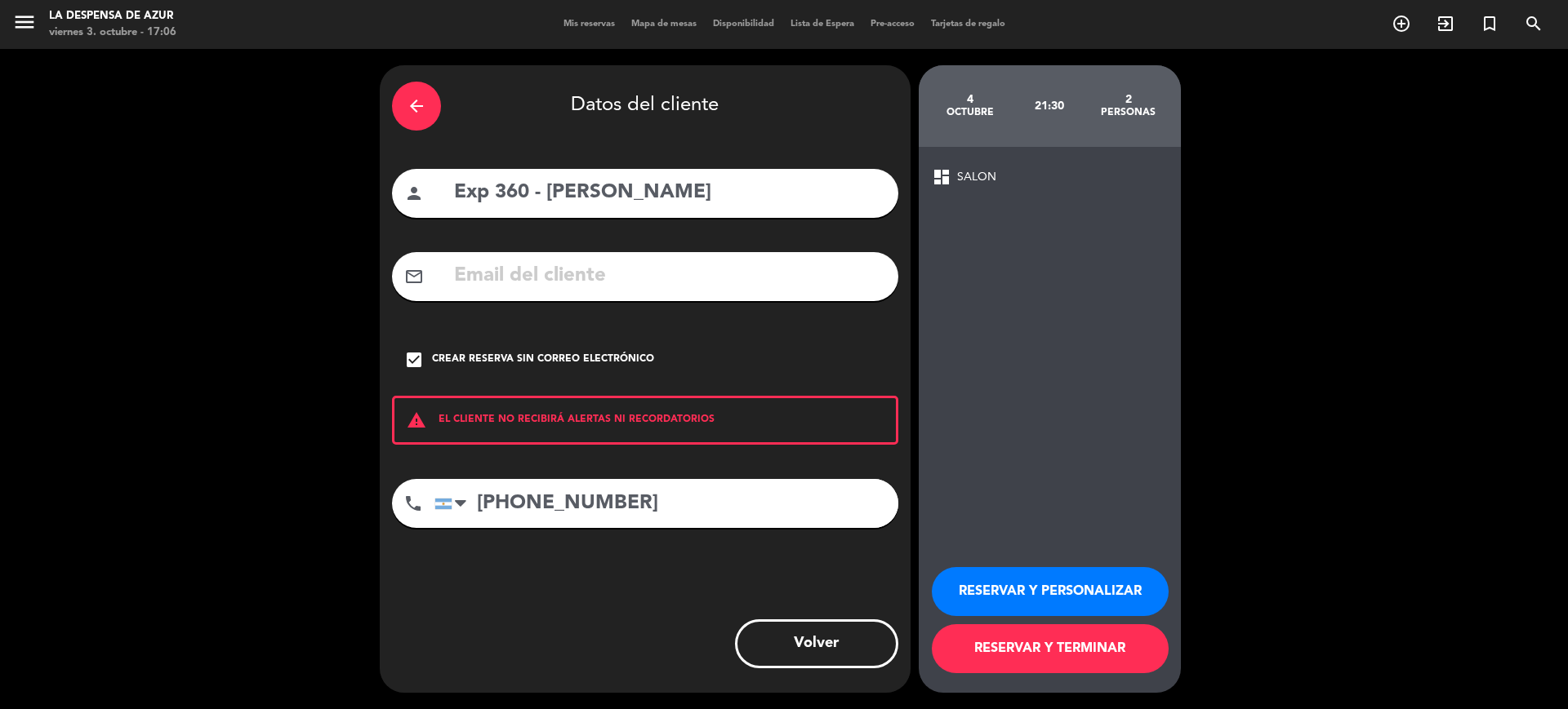
click at [1051, 591] on button "RESERVAR Y PERSONALIZAR" at bounding box center [1050, 591] width 237 height 49
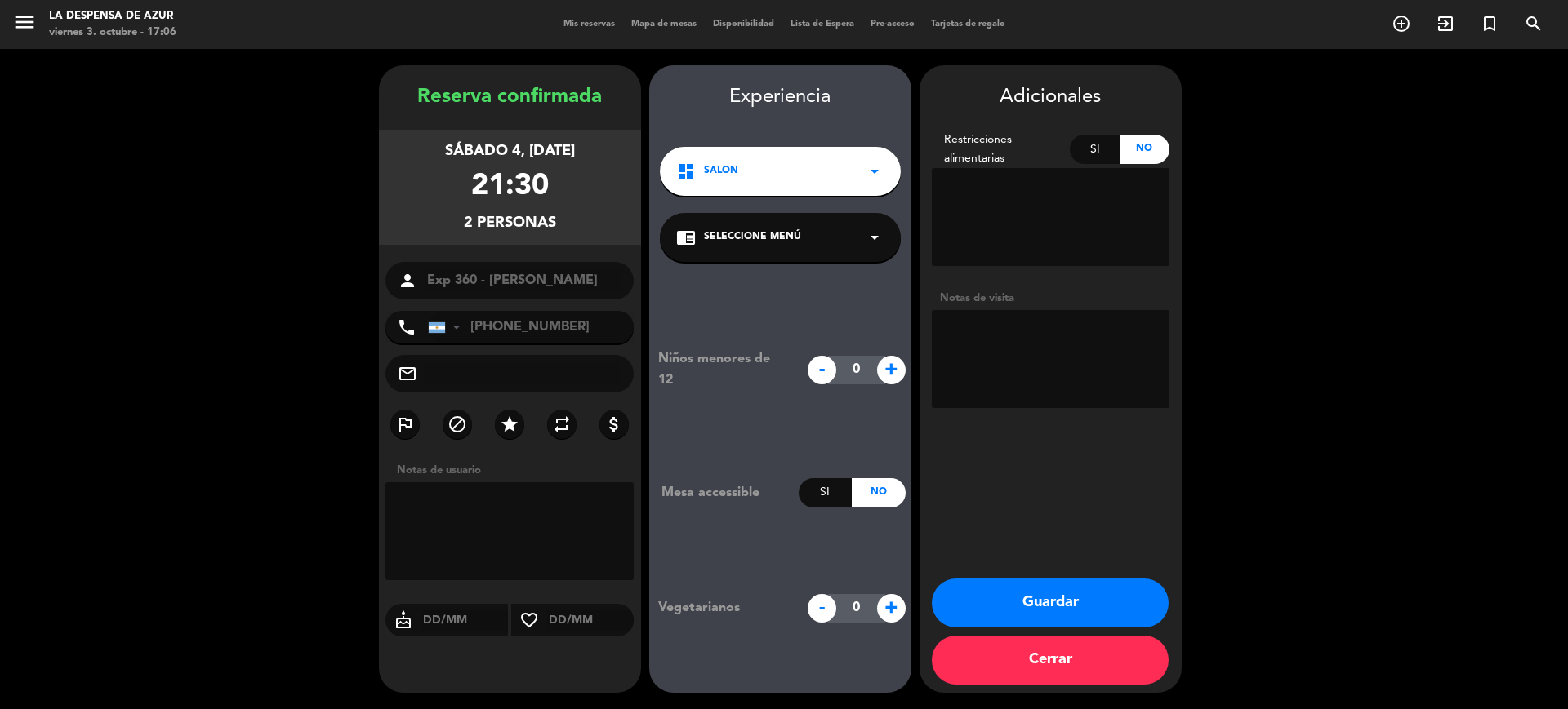
drag, startPoint x: 1109, startPoint y: 148, endPoint x: 1015, endPoint y: 189, distance: 102.6
click at [1015, 189] on div "Restricciones alimentarias Si No" at bounding box center [1051, 202] width 238 height 142
click at [1015, 189] on textarea at bounding box center [1051, 217] width 238 height 98
click at [1099, 152] on div "Si" at bounding box center [1094, 149] width 50 height 29
click at [1006, 191] on textarea at bounding box center [1051, 217] width 238 height 98
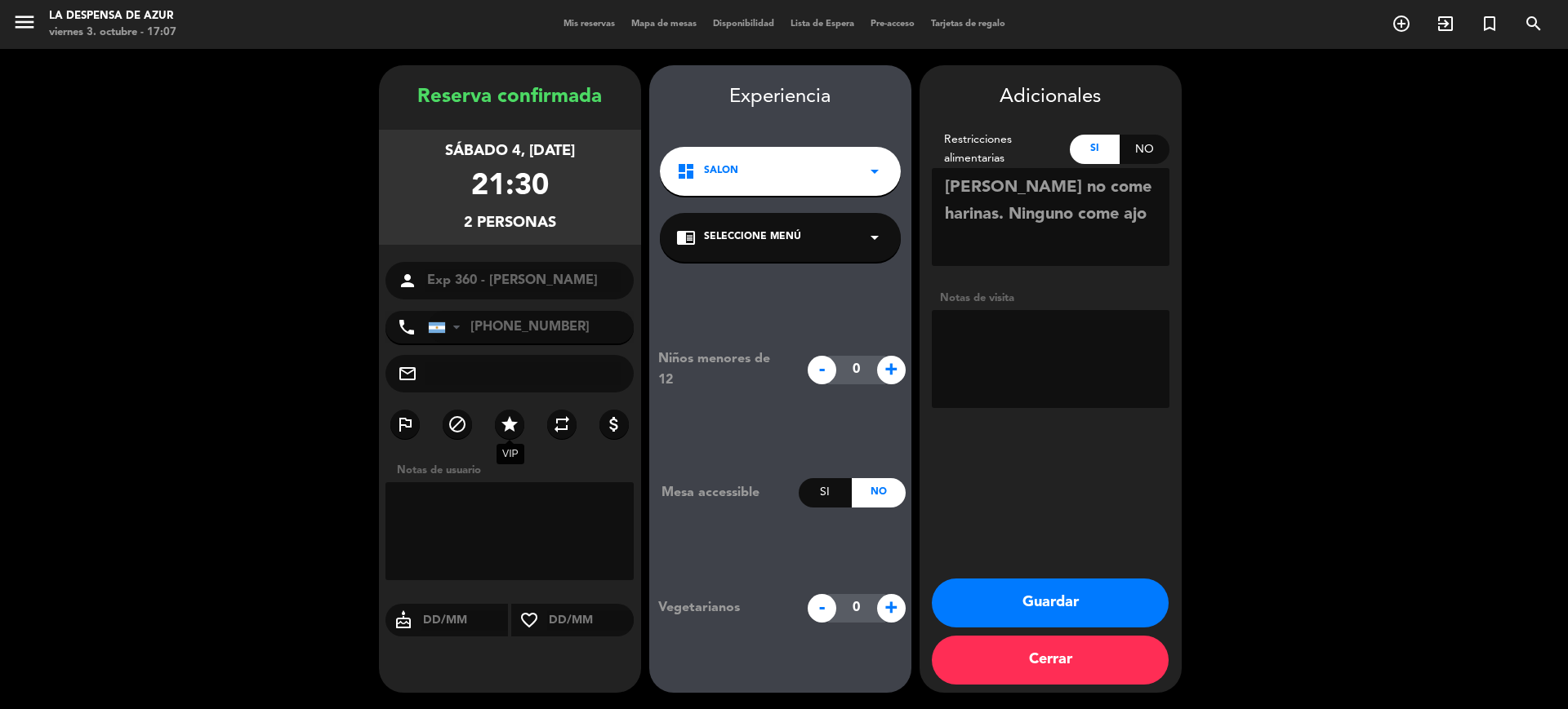
type textarea "[PERSON_NAME] no come harinas. Ninguno come ajo"
click at [517, 425] on icon "star" at bounding box center [510, 425] width 19 height 19
click at [979, 320] on textarea at bounding box center [1051, 358] width 238 height 98
type textarea "Cena personalizada de 5 pasos"
click at [1019, 590] on button "Guardar" at bounding box center [1050, 603] width 237 height 49
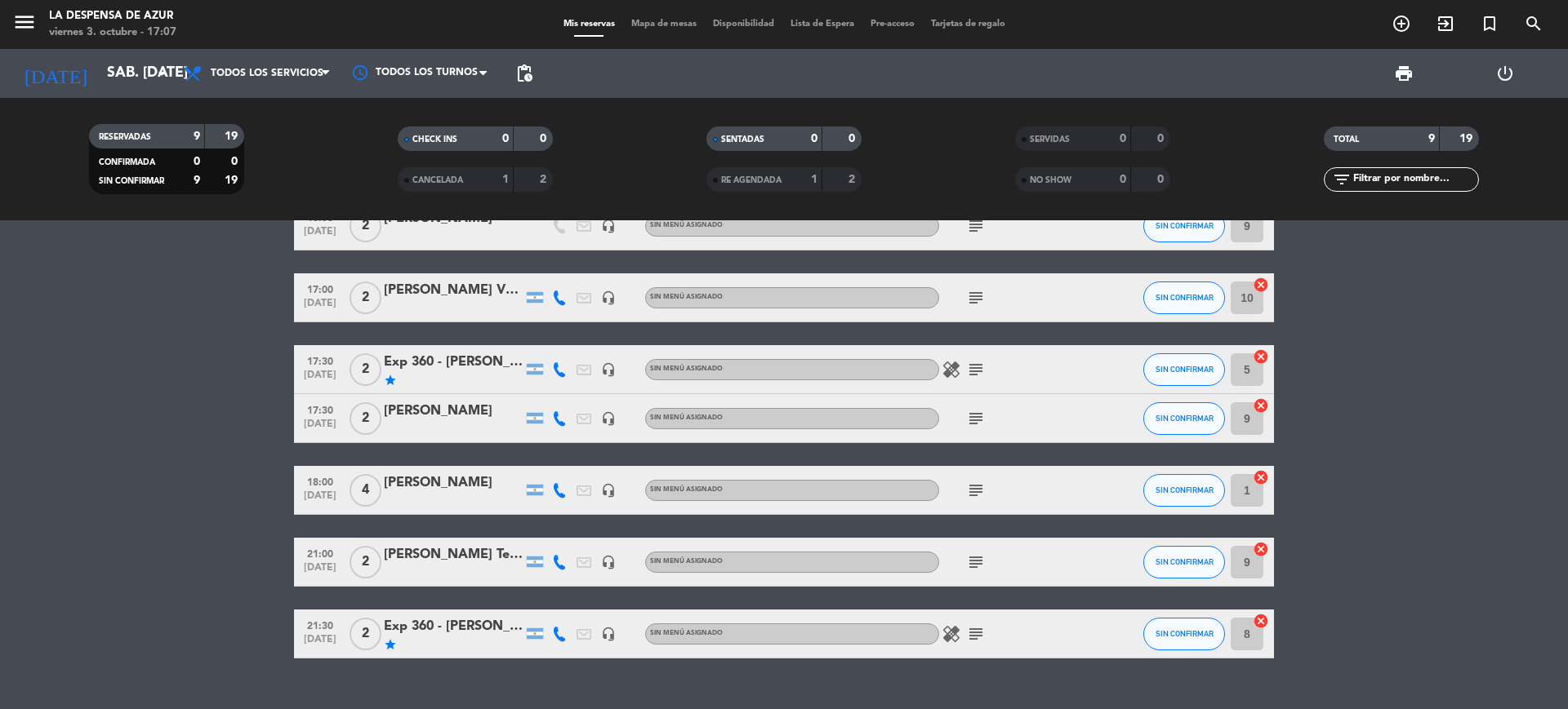
scroll to position [269, 0]
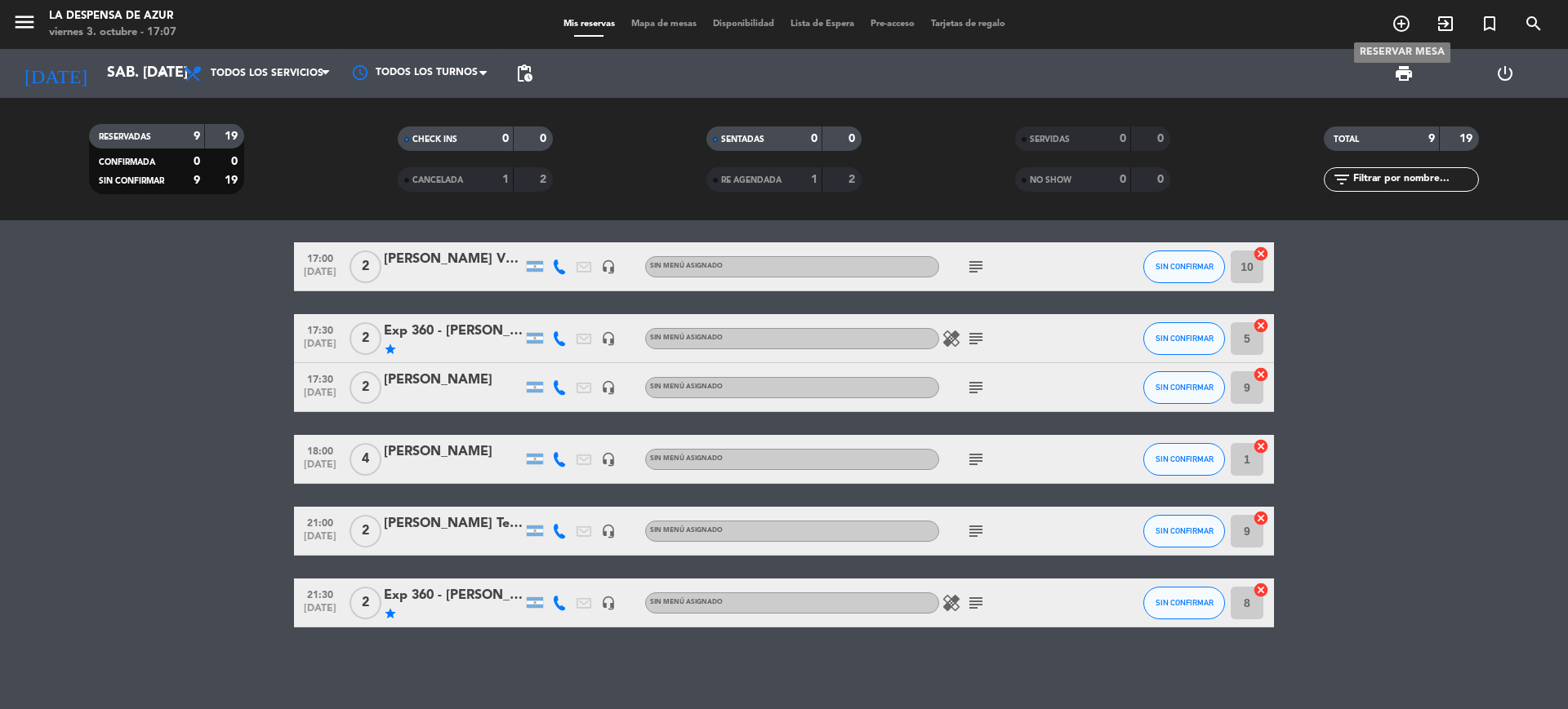
click at [1399, 22] on icon "add_circle_outline" at bounding box center [1401, 23] width 19 height 19
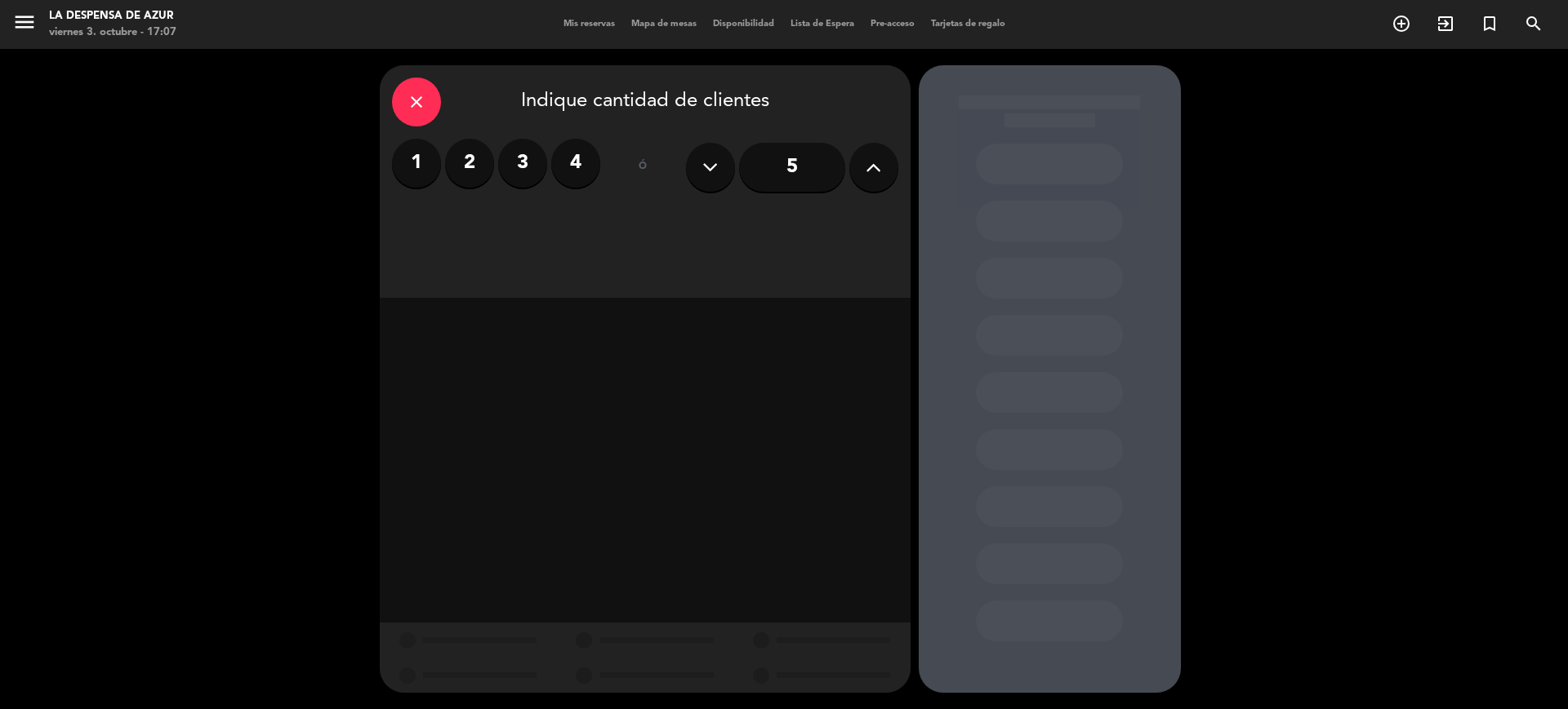
click at [478, 166] on label "2" at bounding box center [470, 163] width 49 height 49
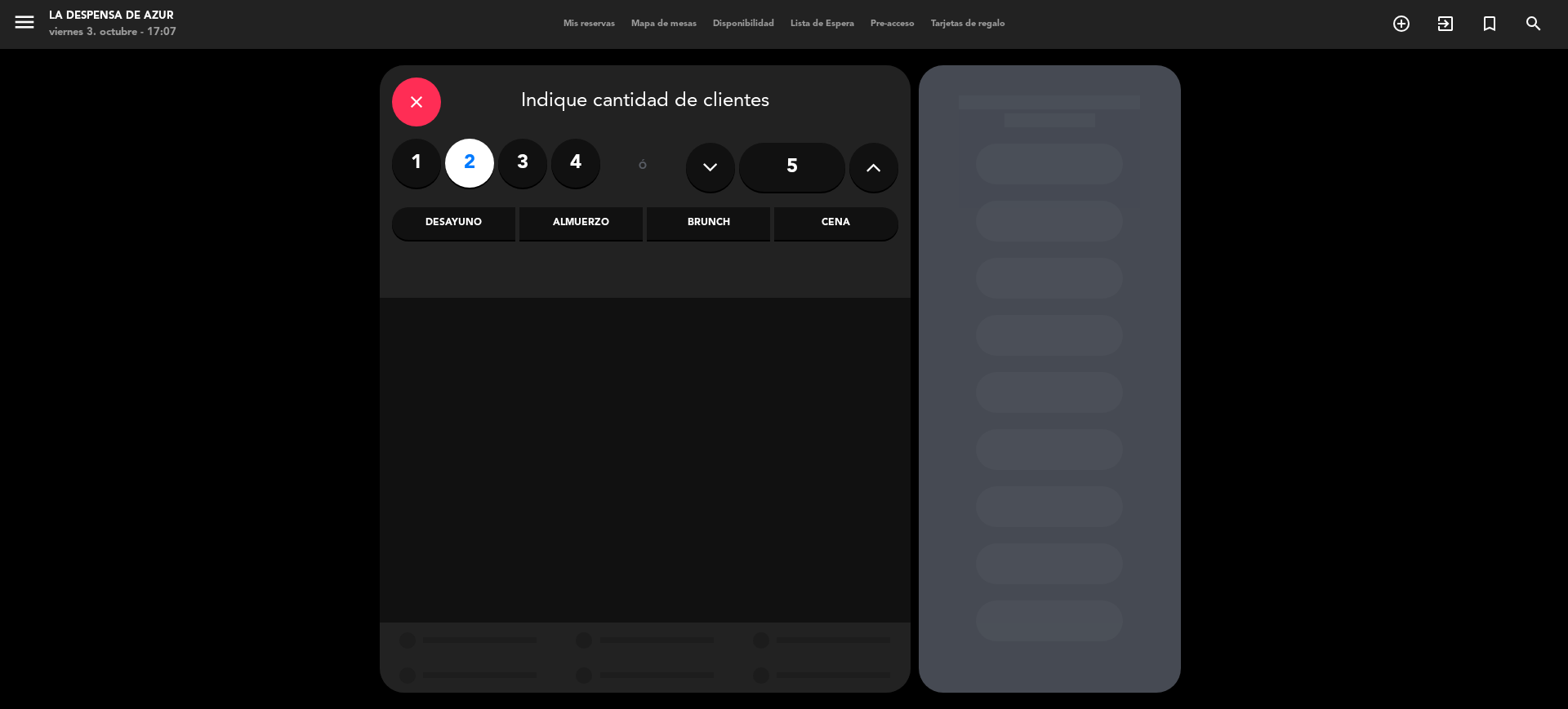
click at [719, 219] on div "Brunch" at bounding box center [708, 224] width 124 height 33
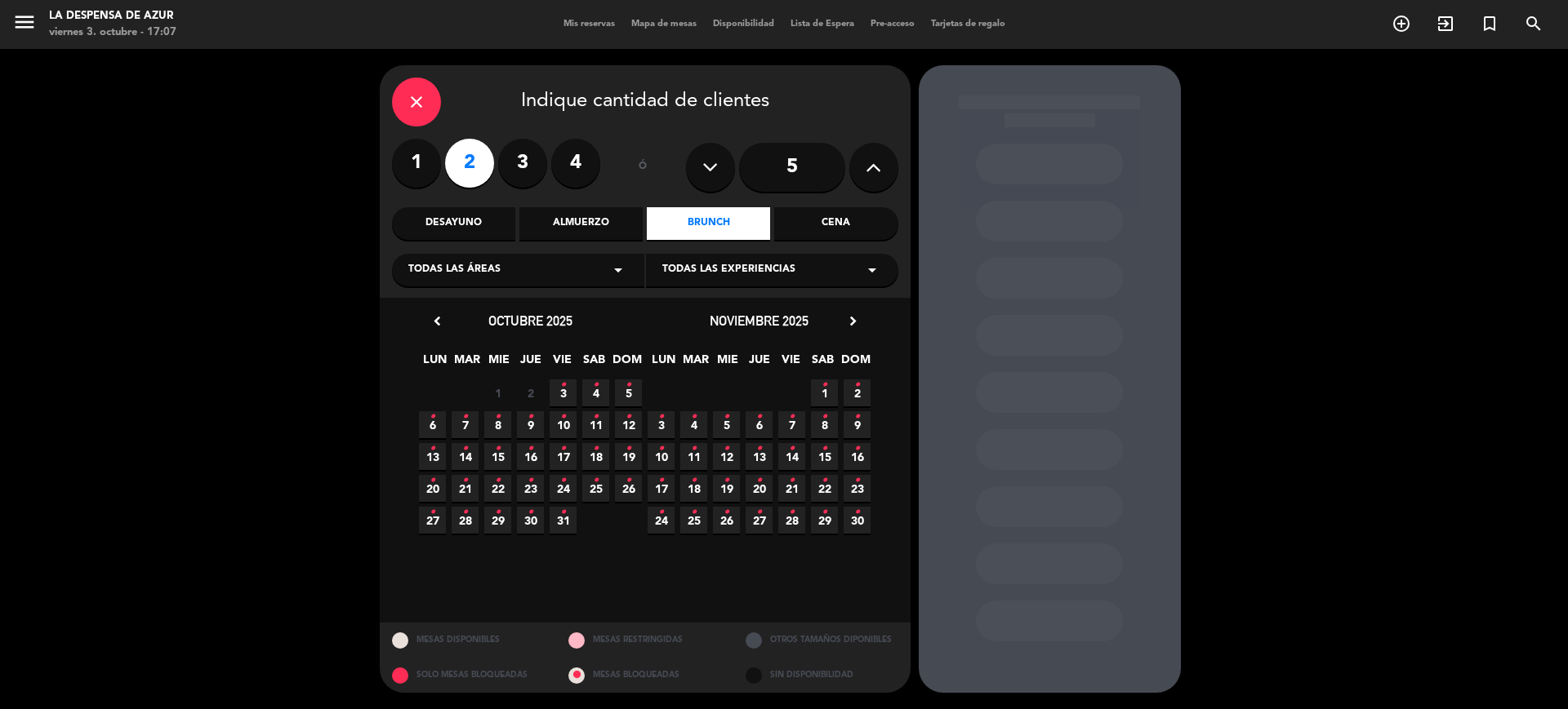
click at [597, 393] on icon "•" at bounding box center [595, 385] width 6 height 26
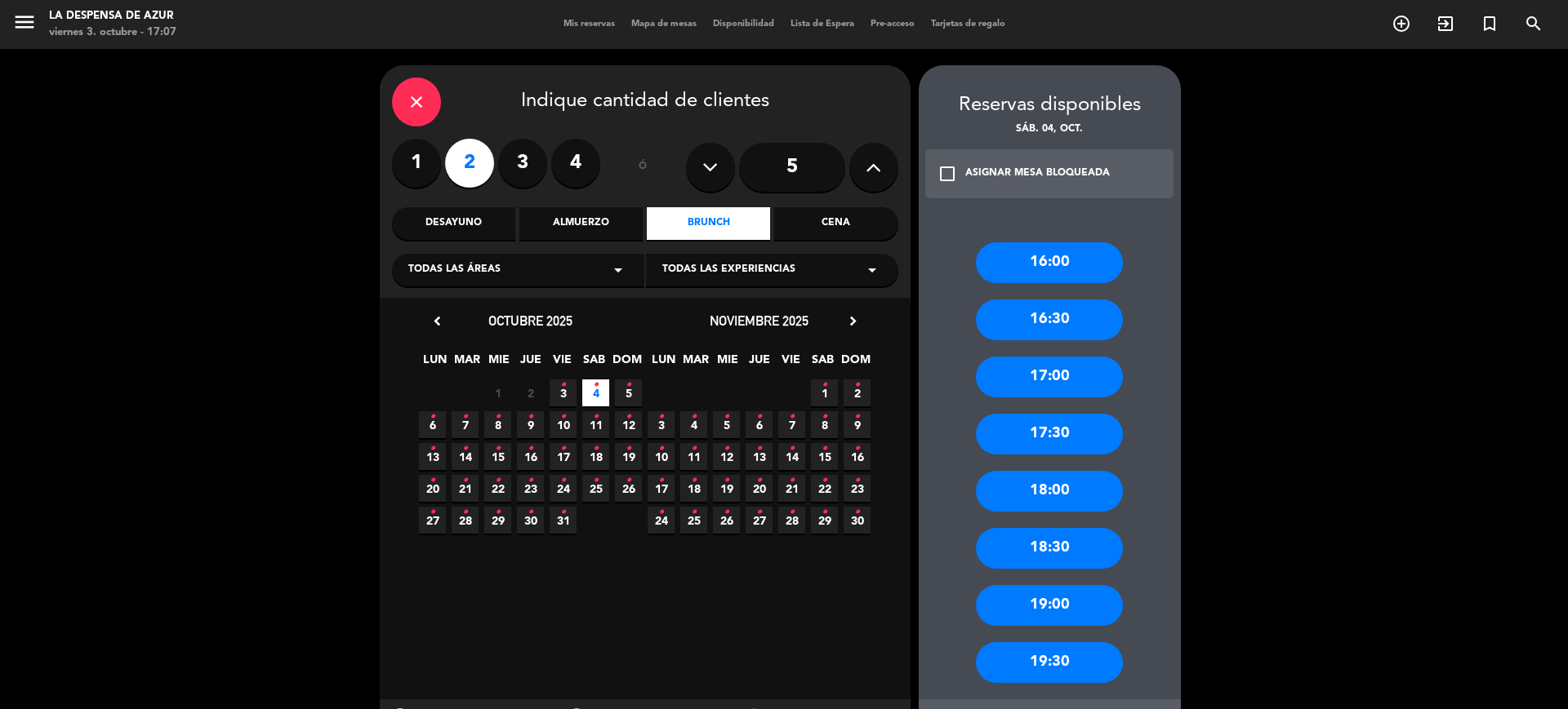
click at [1047, 506] on div "18:00" at bounding box center [1049, 492] width 147 height 41
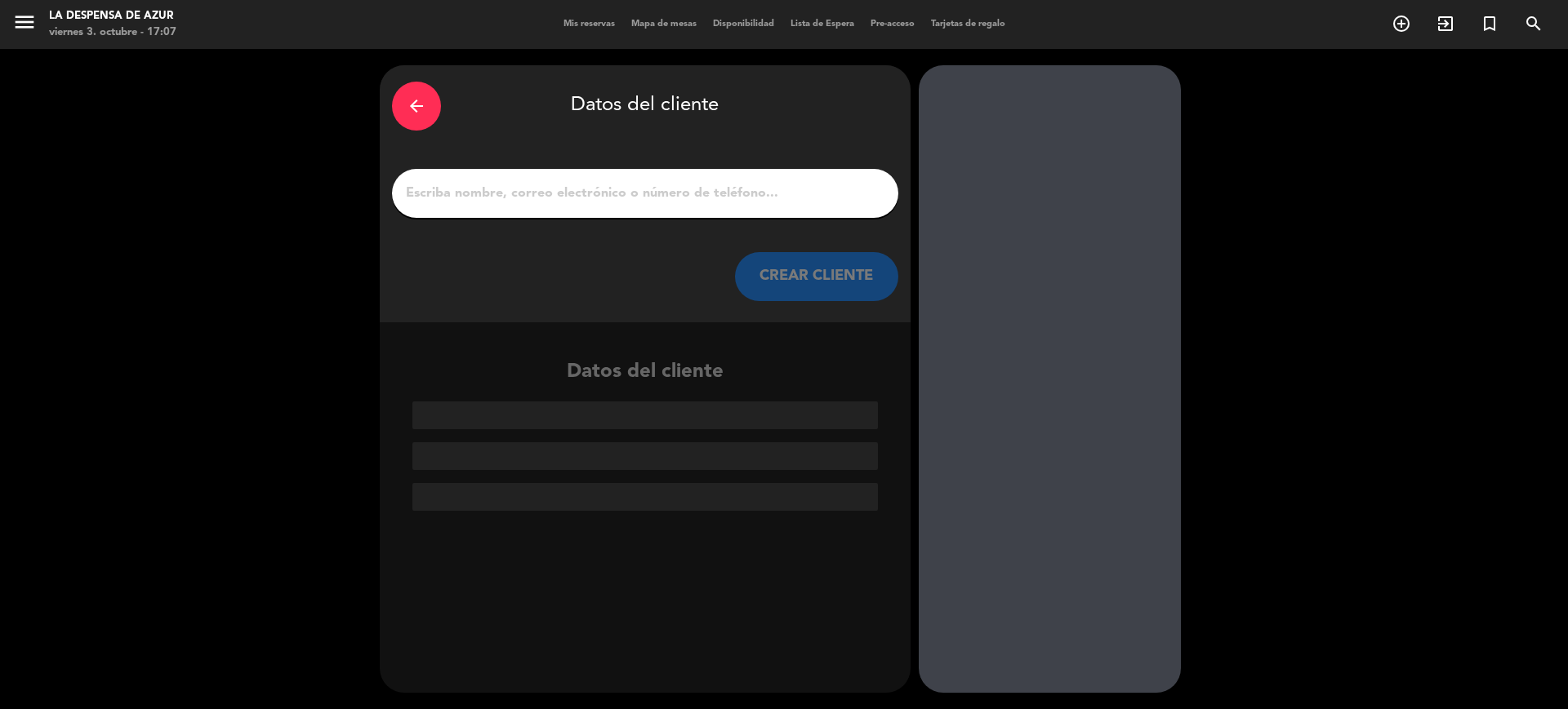
click at [567, 194] on input "1" at bounding box center [645, 193] width 481 height 22
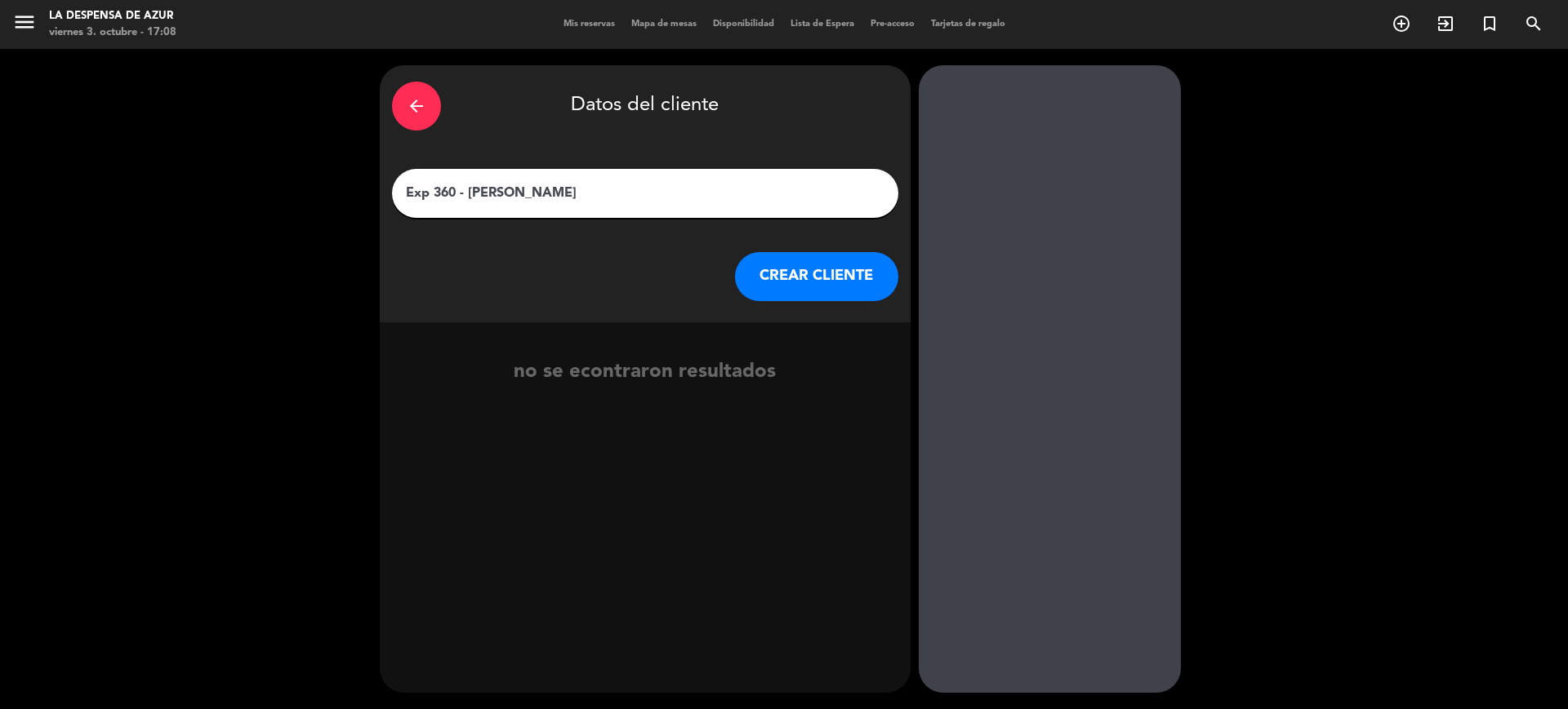
type input "Exp 360 - [PERSON_NAME]"
click at [815, 286] on button "CREAR CLIENTE" at bounding box center [817, 277] width 164 height 49
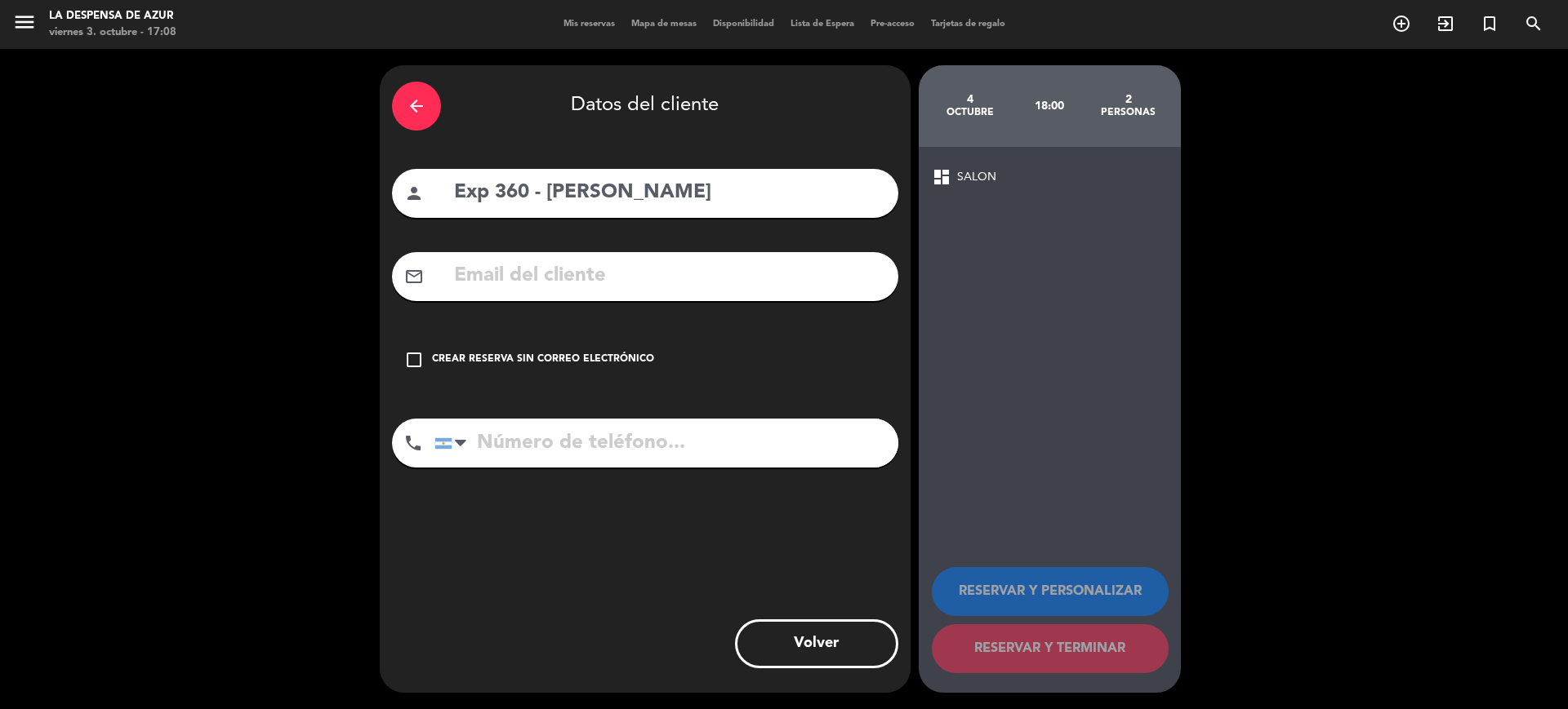
click at [457, 367] on div "Crear reserva sin correo electrónico" at bounding box center [543, 359] width 222 height 17
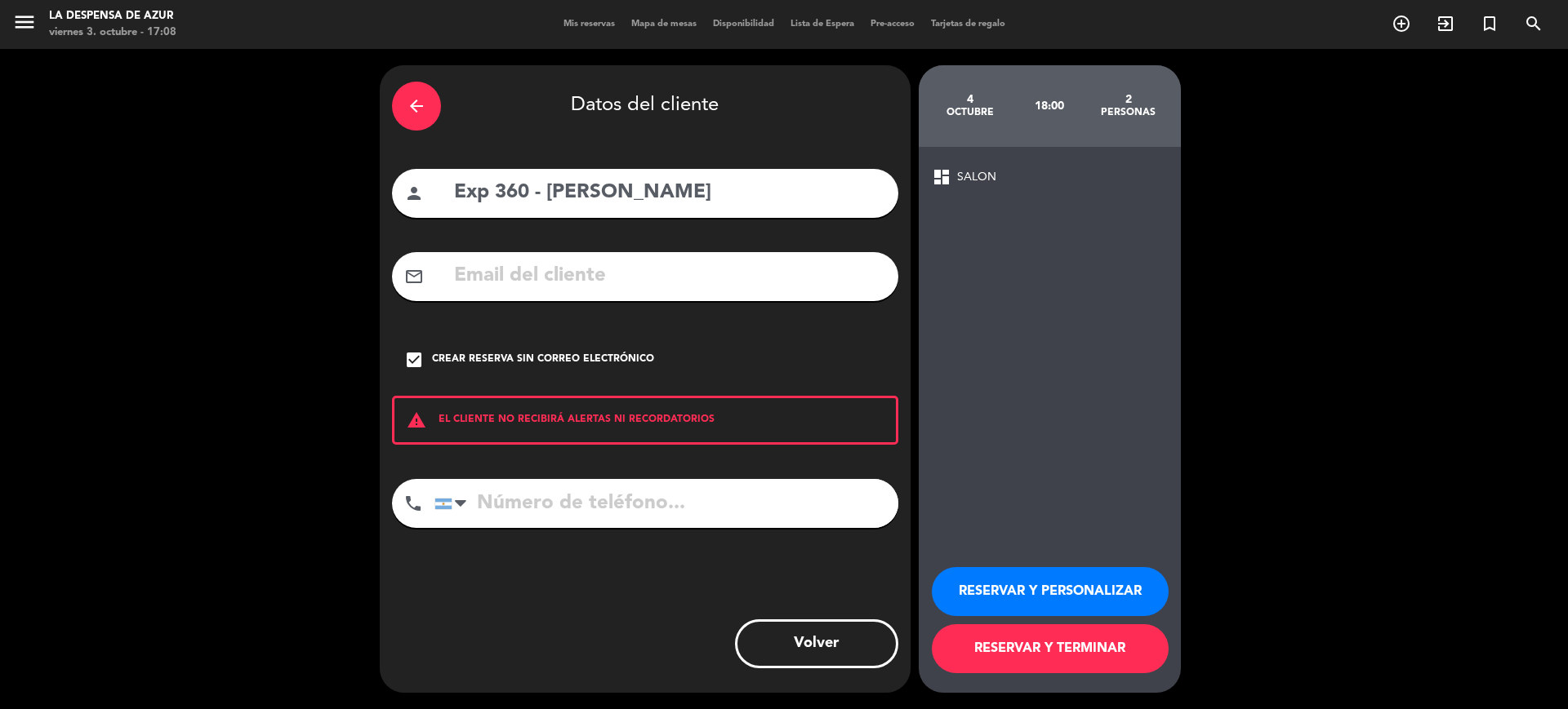
click at [529, 511] on input "tel" at bounding box center [667, 504] width 464 height 49
paste input "[PHONE_NUMBER]"
type input "[PHONE_NUMBER]"
click at [1052, 597] on button "RESERVAR Y PERSONALIZAR" at bounding box center [1050, 591] width 237 height 49
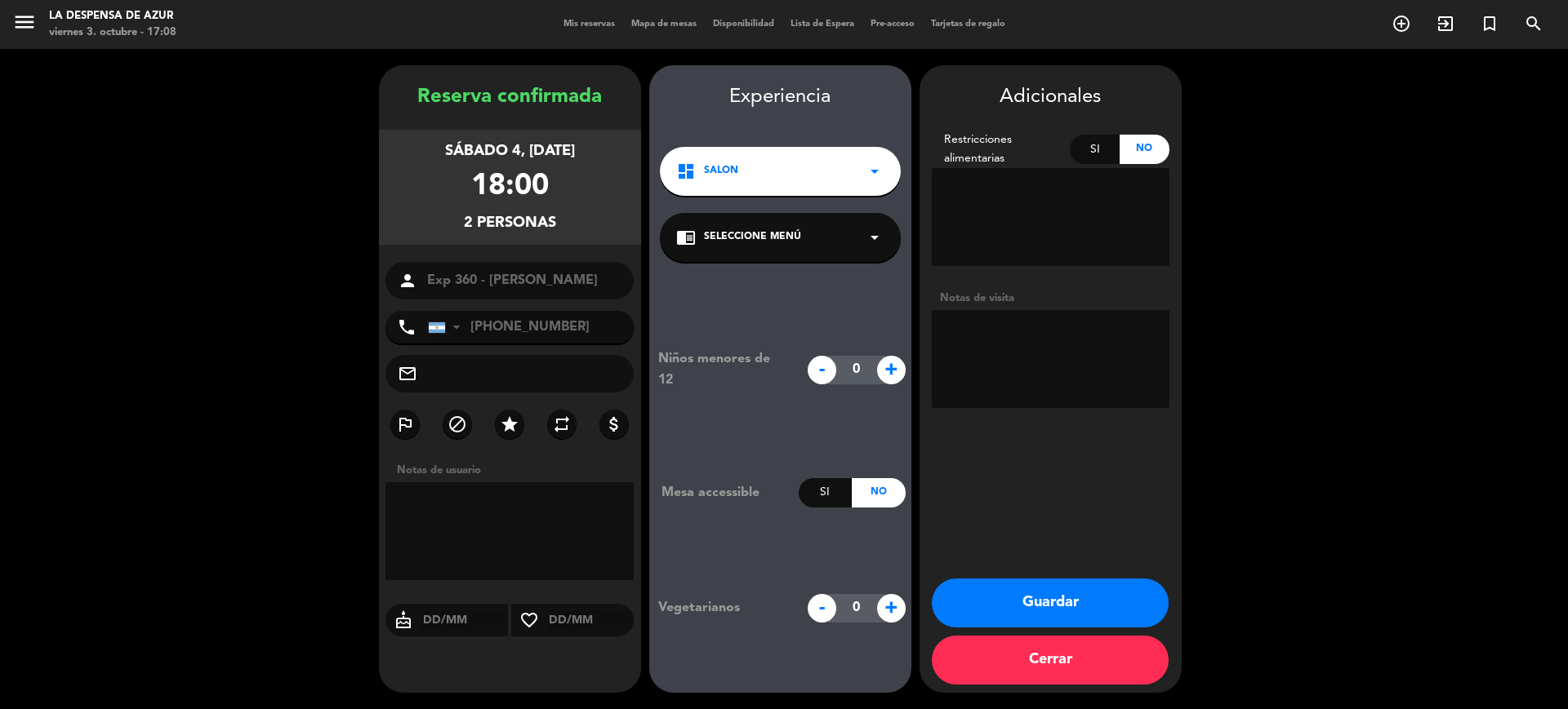
click at [1026, 184] on textarea at bounding box center [1051, 217] width 238 height 98
click at [953, 329] on textarea at bounding box center [1051, 358] width 238 height 98
type textarea "Salen del Spa 17.30hs. Sin restricciones"
click at [518, 420] on icon "star" at bounding box center [510, 425] width 19 height 19
click at [1027, 589] on button "Guardar" at bounding box center [1050, 603] width 237 height 49
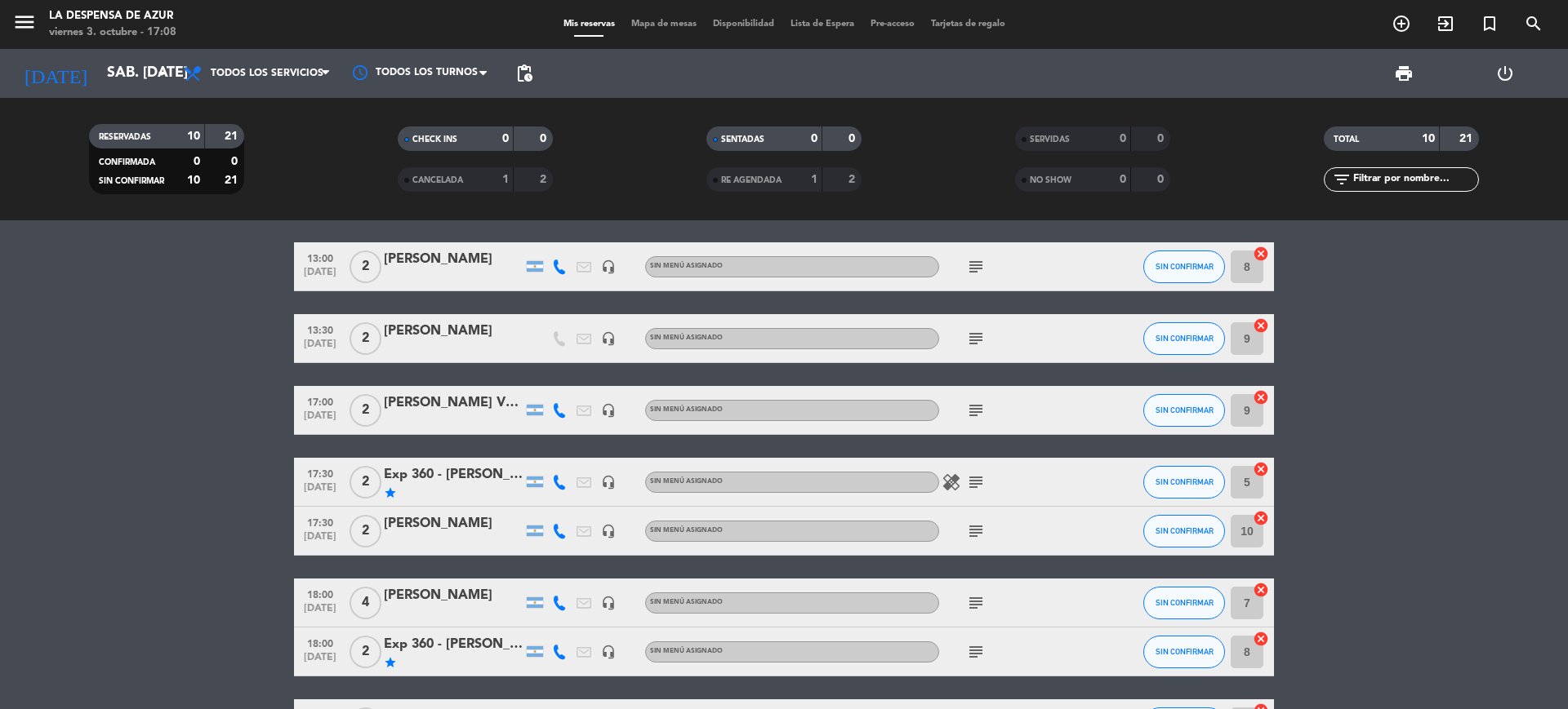
scroll to position [317, 0]
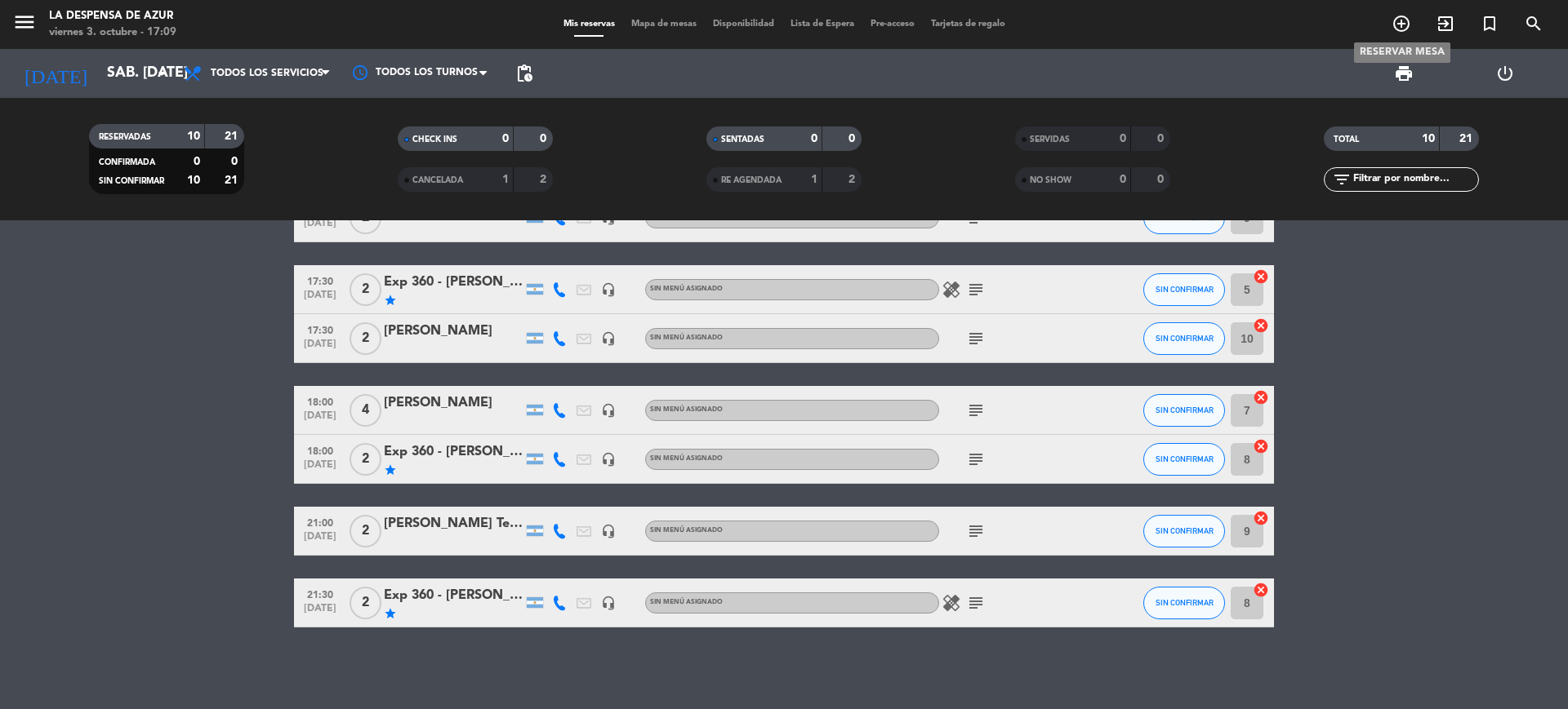
click at [1401, 33] on icon "add_circle_outline" at bounding box center [1401, 23] width 19 height 19
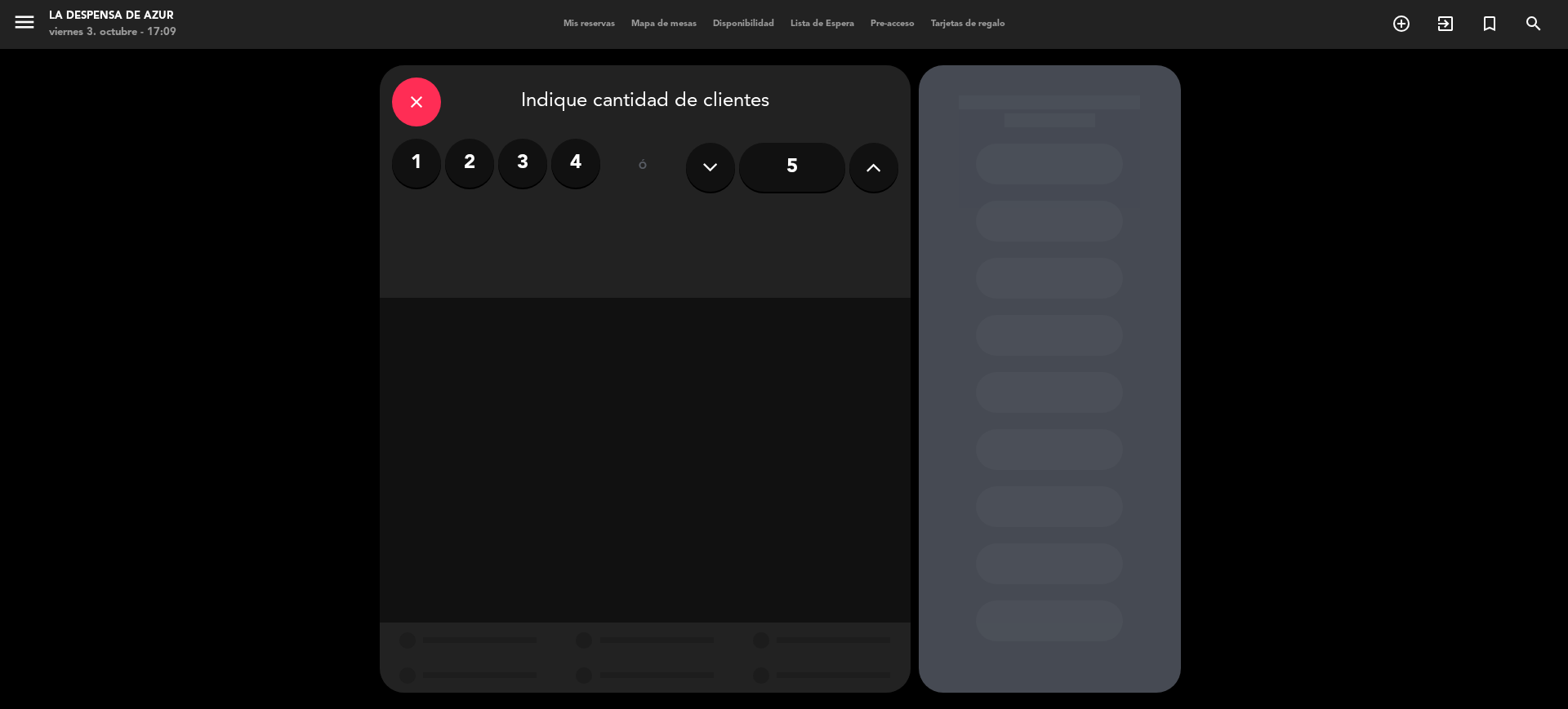
click at [478, 171] on label "2" at bounding box center [470, 163] width 49 height 49
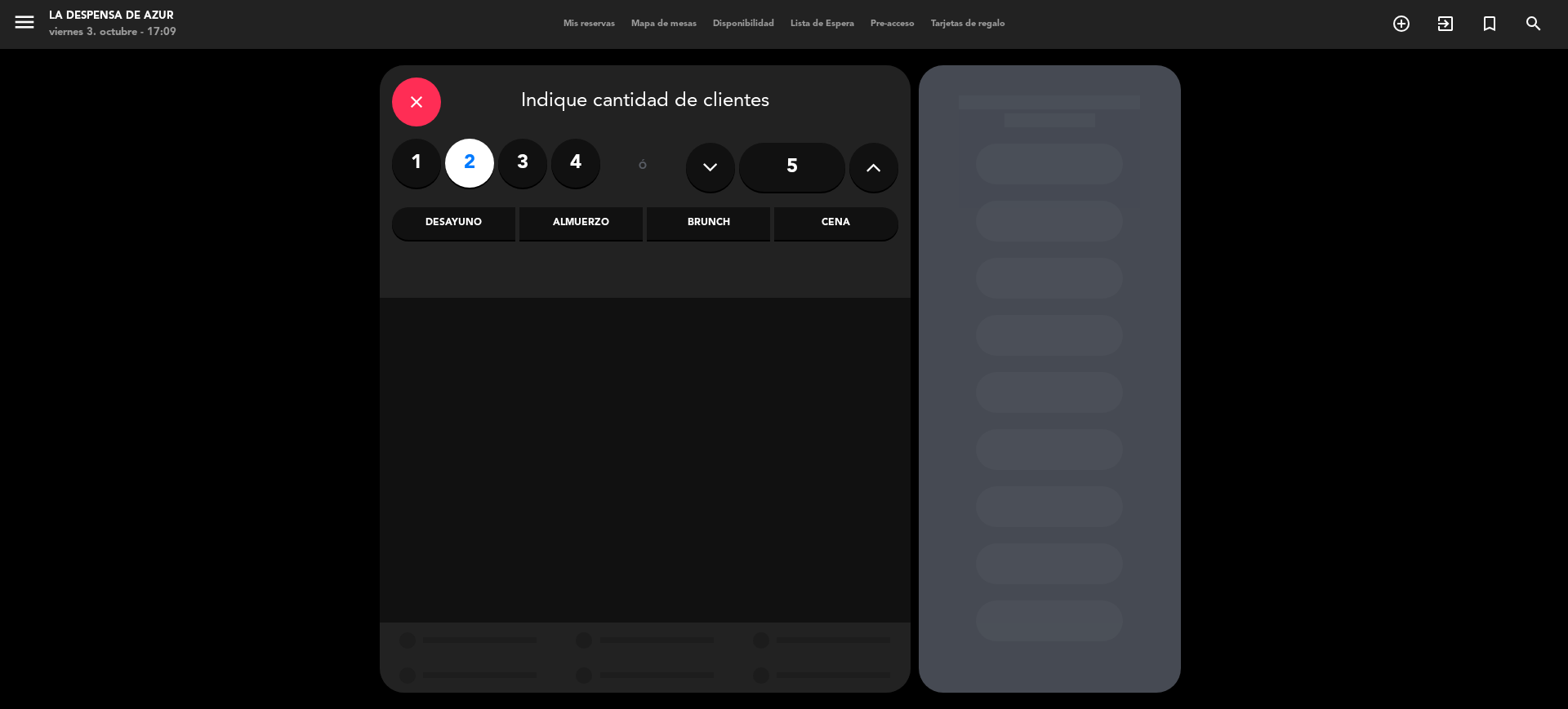
click at [822, 224] on div "Cena" at bounding box center [835, 224] width 124 height 33
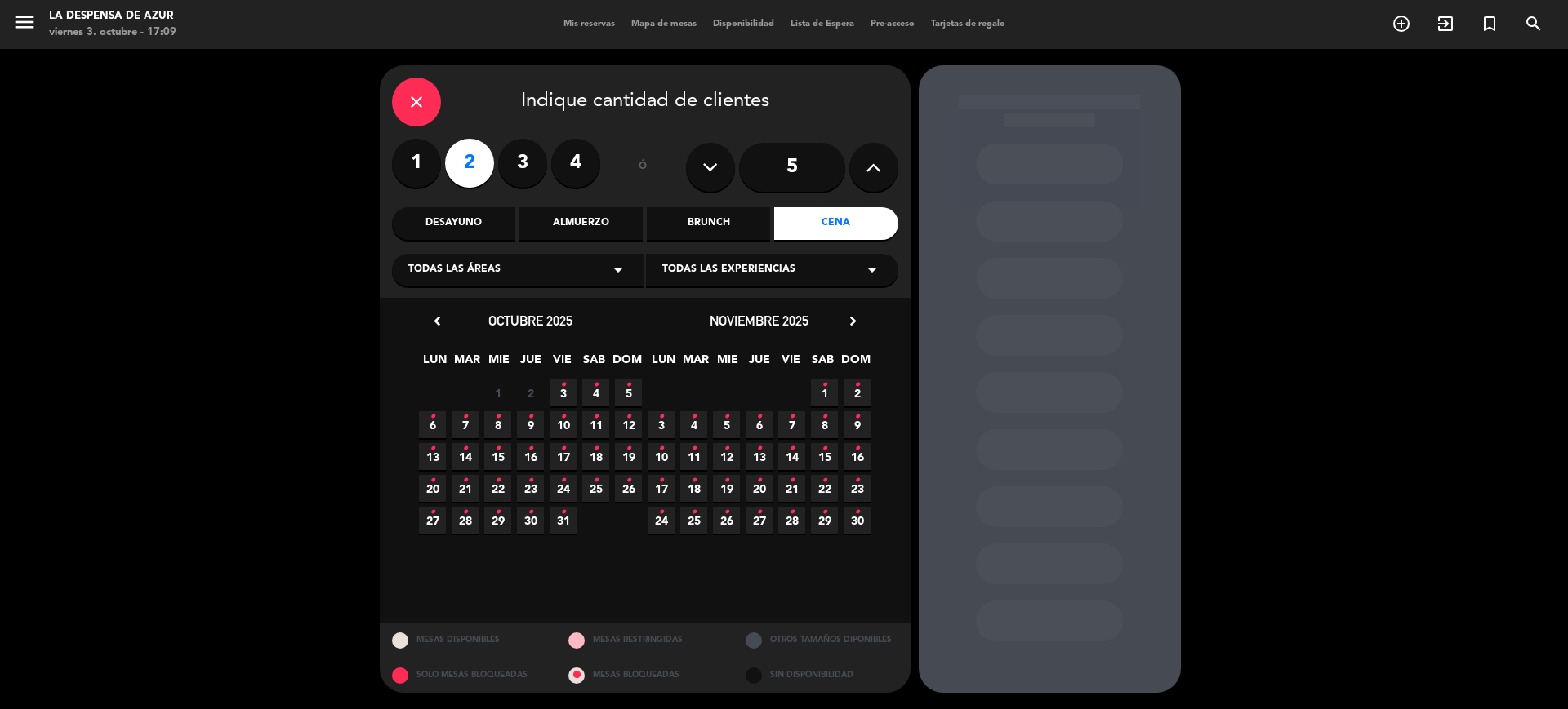
click at [596, 392] on icon "•" at bounding box center [595, 385] width 6 height 26
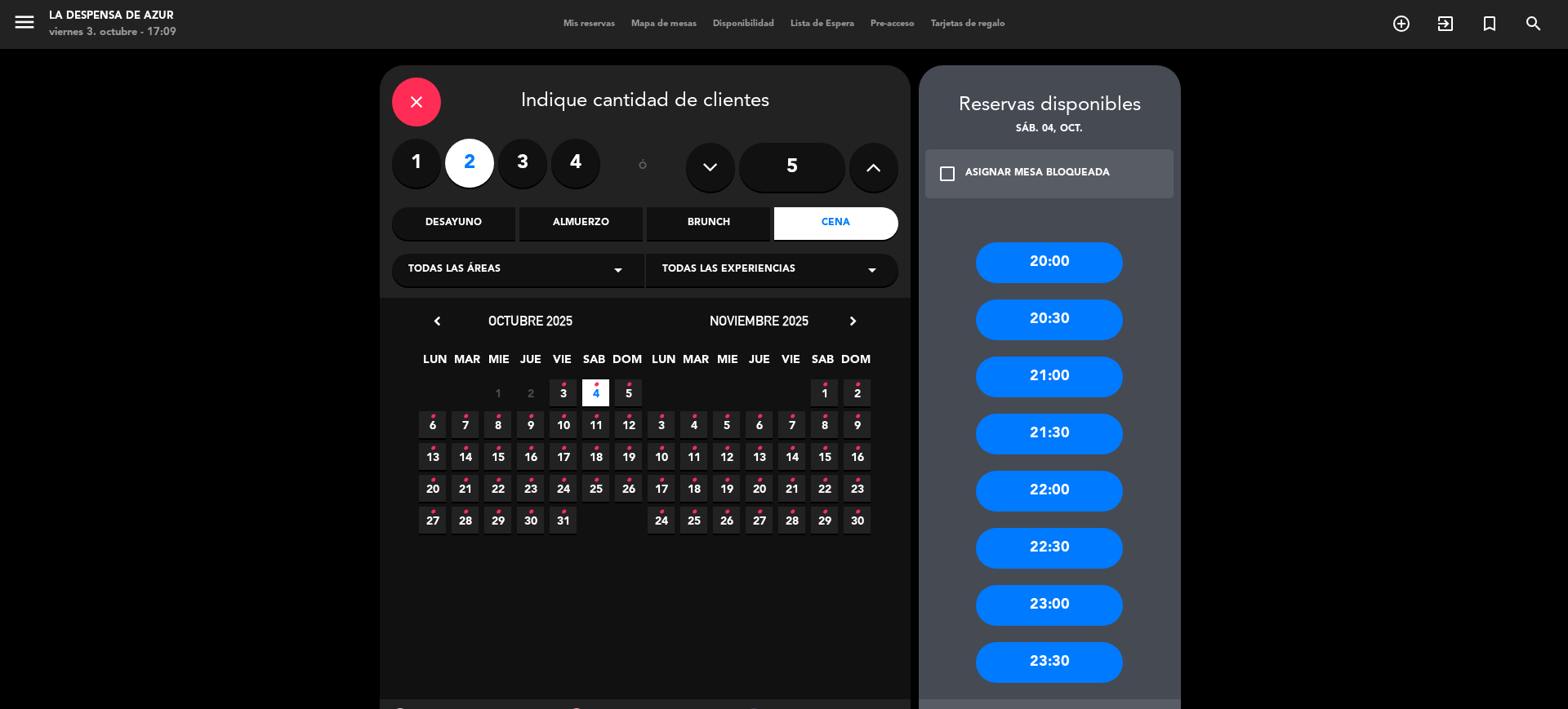
click at [1069, 439] on div "21:30" at bounding box center [1049, 434] width 147 height 41
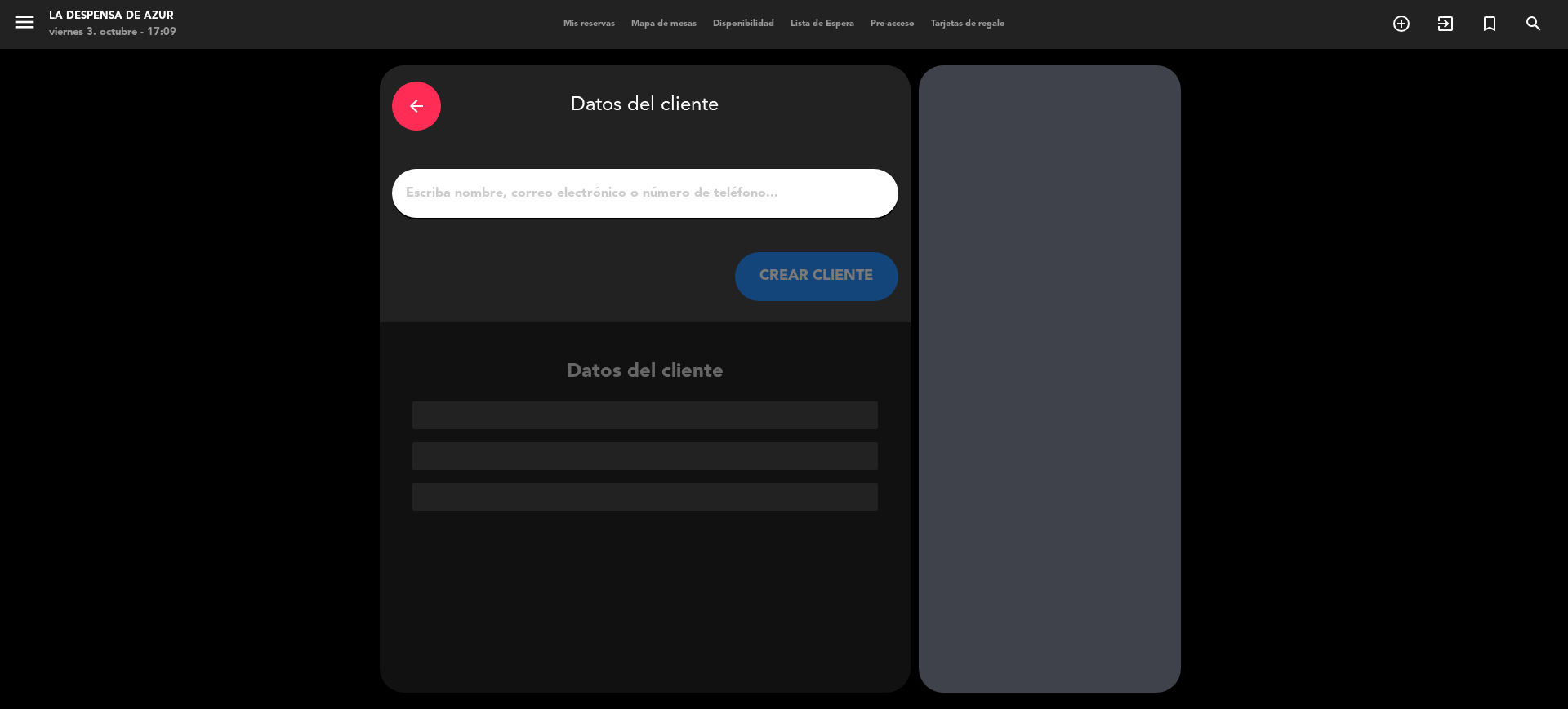
click at [520, 193] on input "1" at bounding box center [645, 193] width 481 height 22
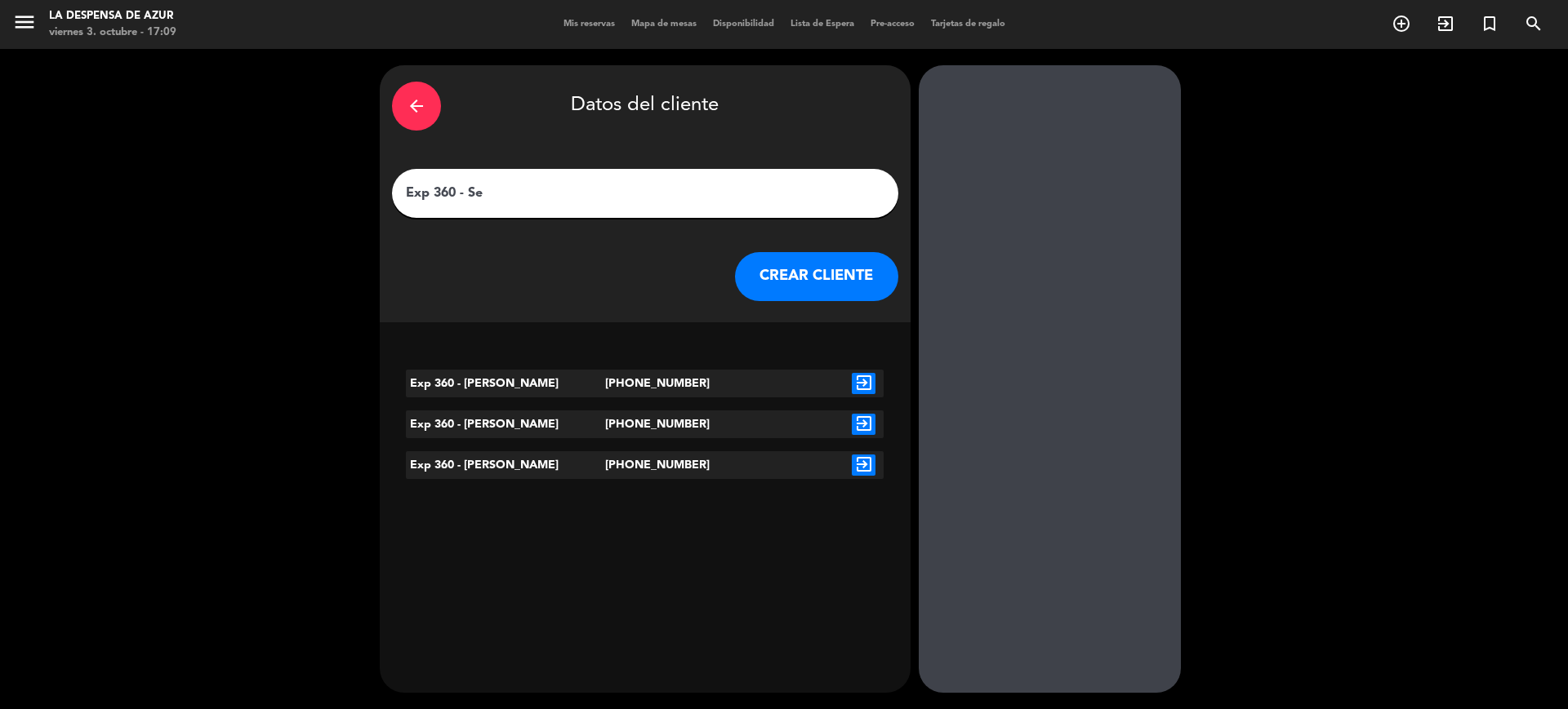
type input "Exp 360 - Se"
click at [861, 458] on icon "exit_to_app" at bounding box center [863, 466] width 23 height 21
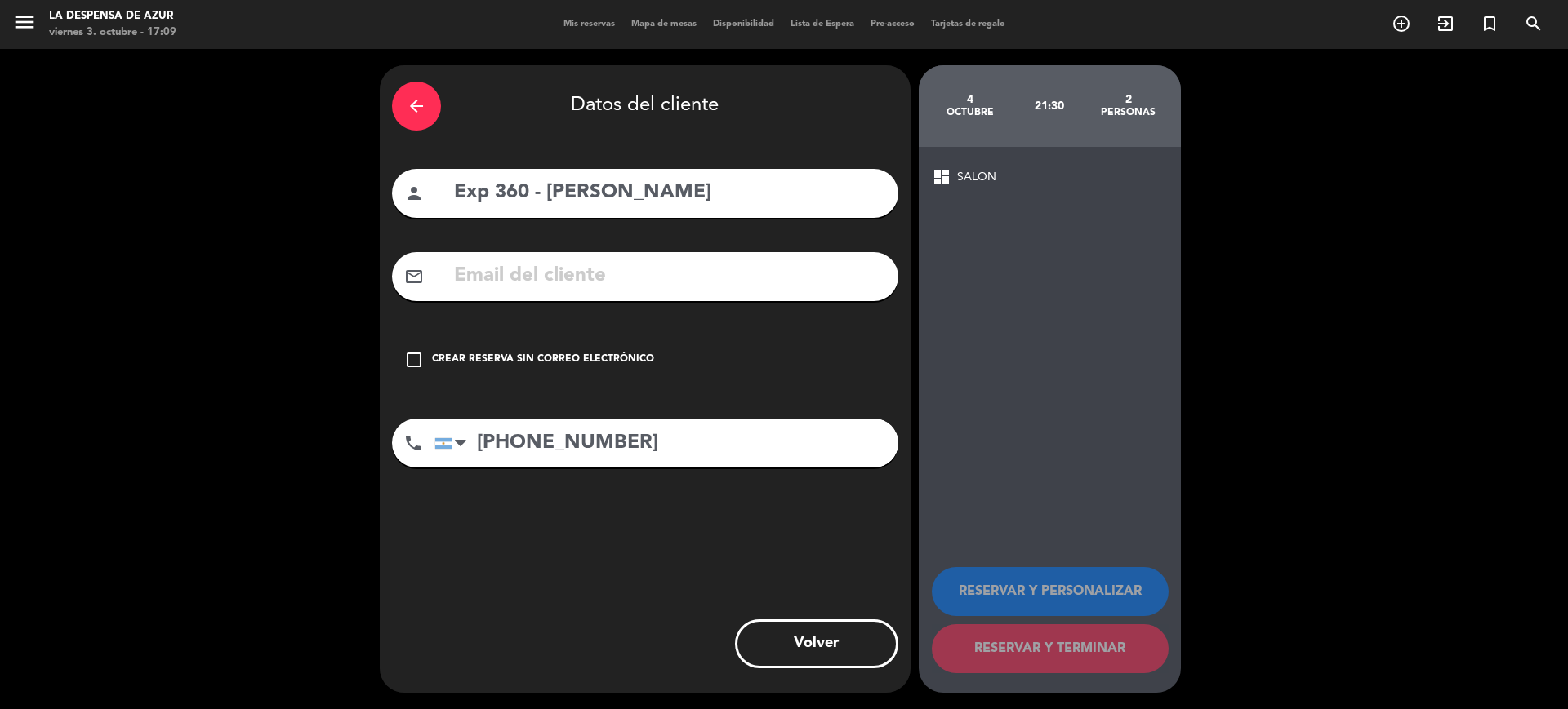
click at [577, 355] on div "Crear reserva sin correo electrónico" at bounding box center [543, 359] width 222 height 17
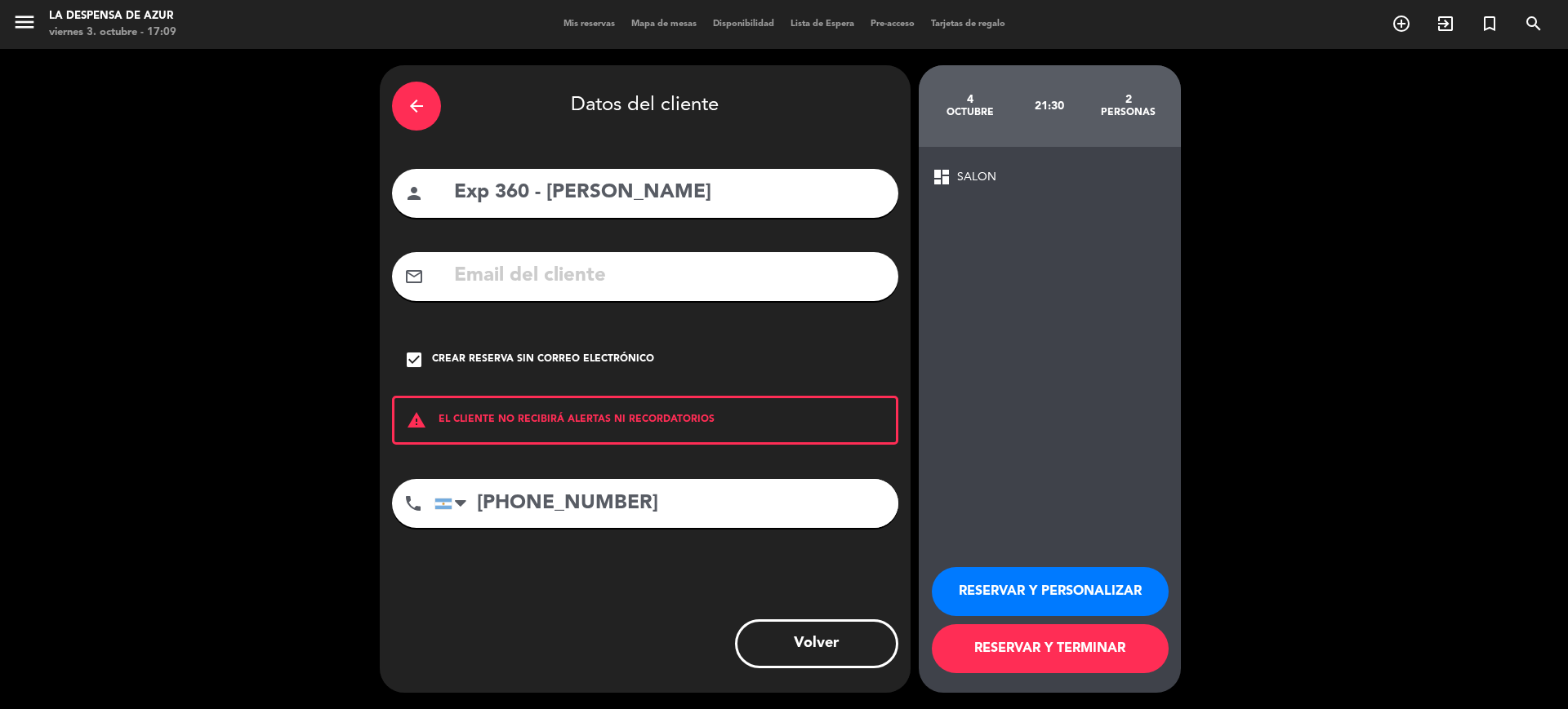
click at [1034, 581] on button "RESERVAR Y PERSONALIZAR" at bounding box center [1050, 591] width 237 height 49
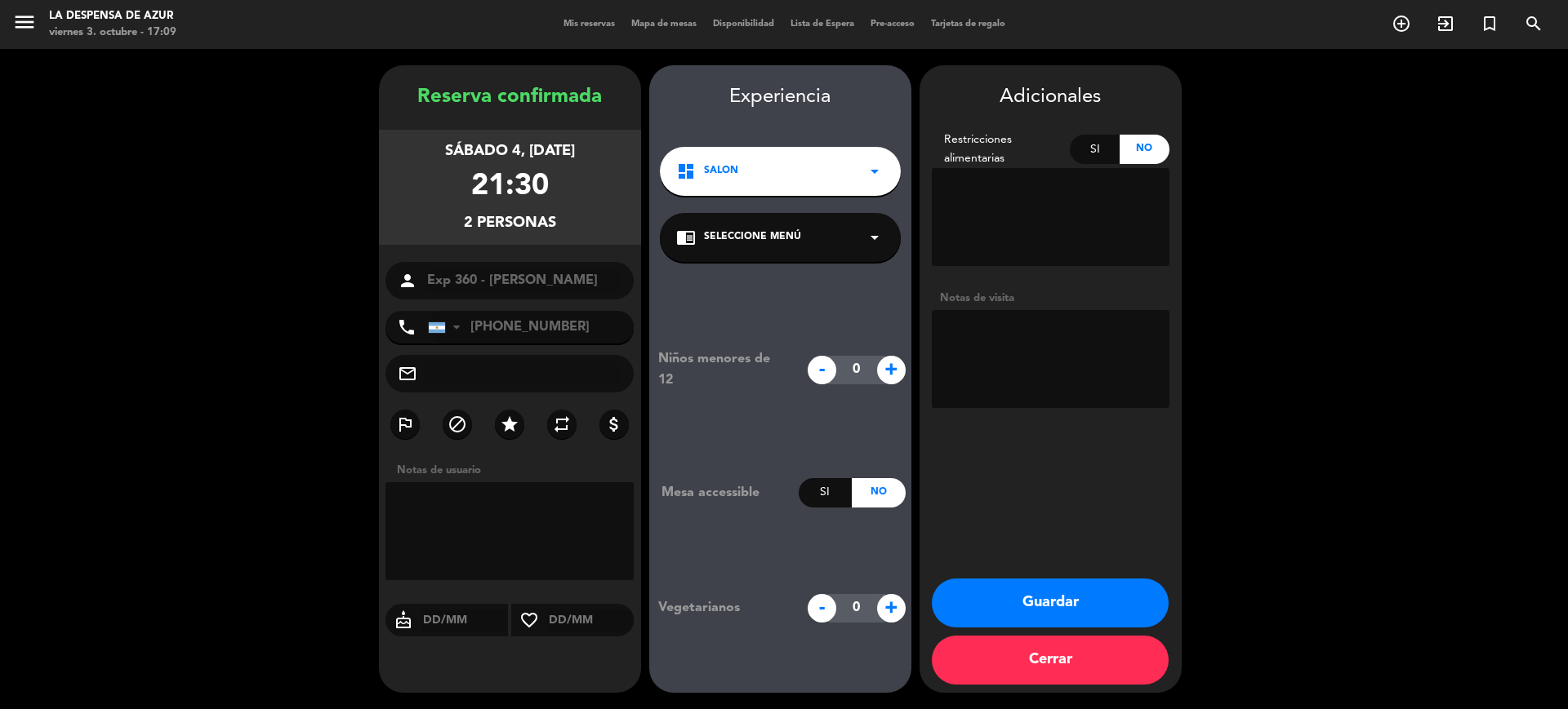
click at [975, 334] on textarea at bounding box center [1051, 358] width 238 height 98
type textarea "Cena personalizada de 5 pasos. SIN RESTRICCIONES"
click at [502, 421] on icon "star" at bounding box center [510, 425] width 19 height 19
click at [1025, 595] on button "Guardar" at bounding box center [1050, 603] width 237 height 49
